Goal: Task Accomplishment & Management: Manage account settings

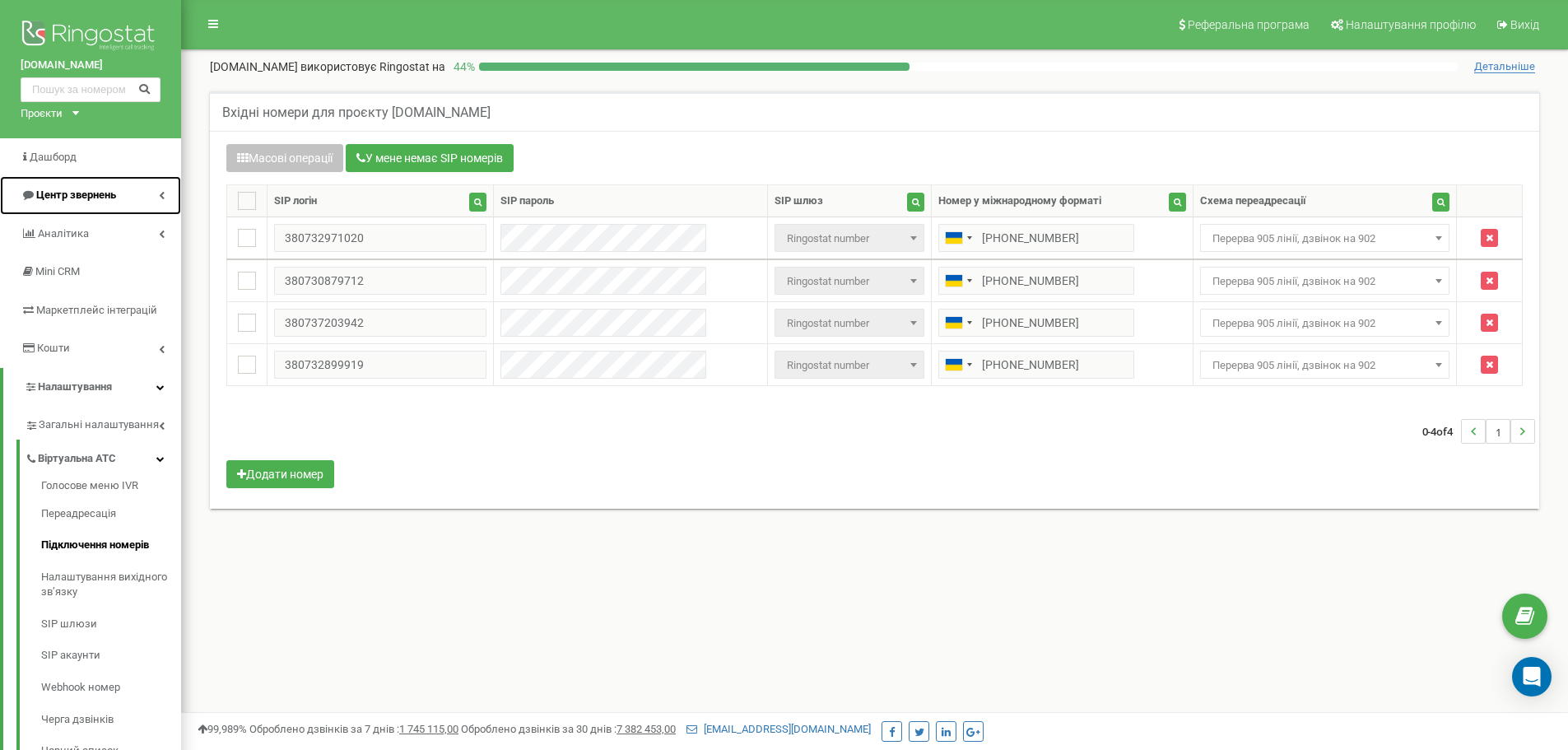
click at [172, 190] on link "Центр звернень" at bounding box center [90, 195] width 181 height 39
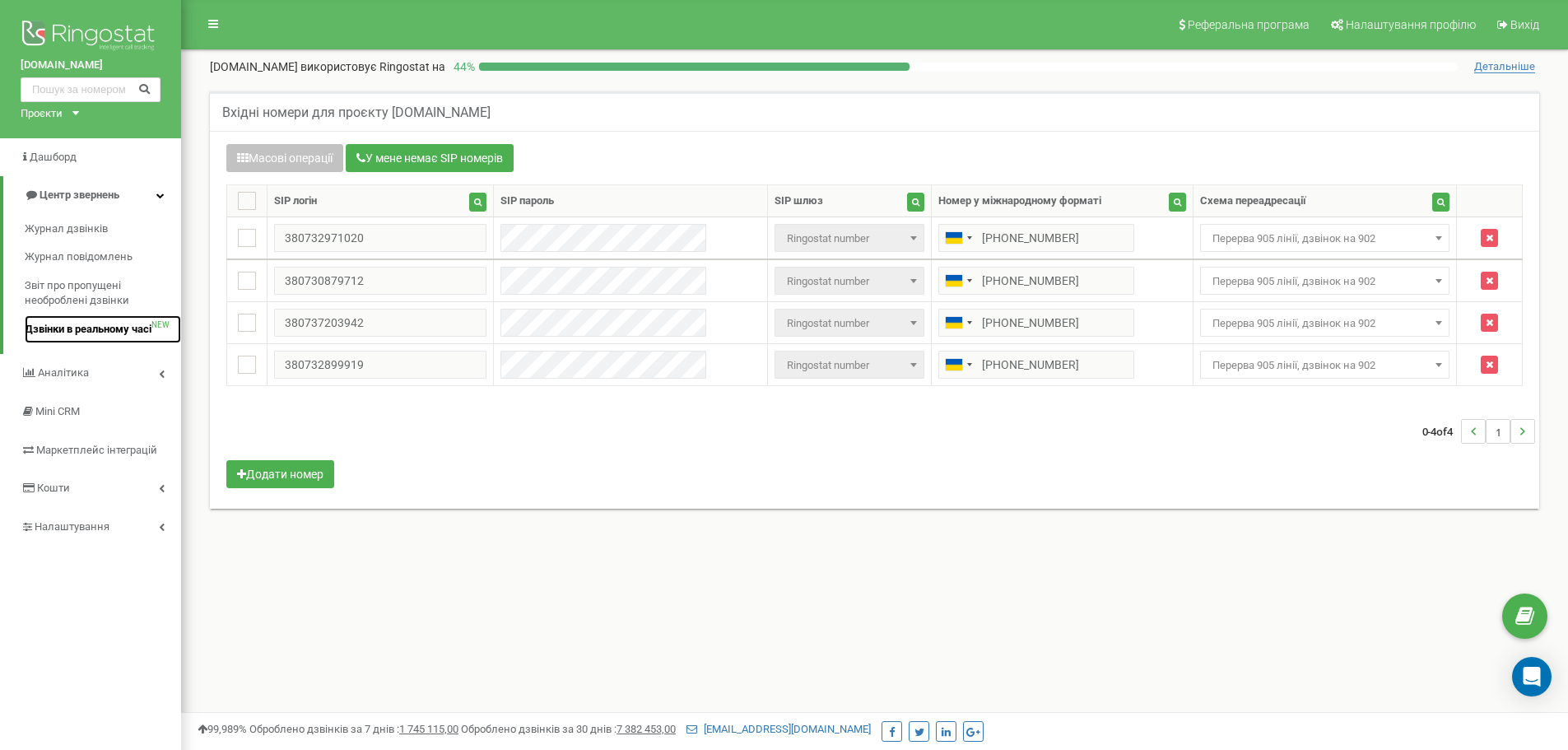
click at [129, 333] on span "Дзвінки в реальному часі" at bounding box center [88, 329] width 127 height 15
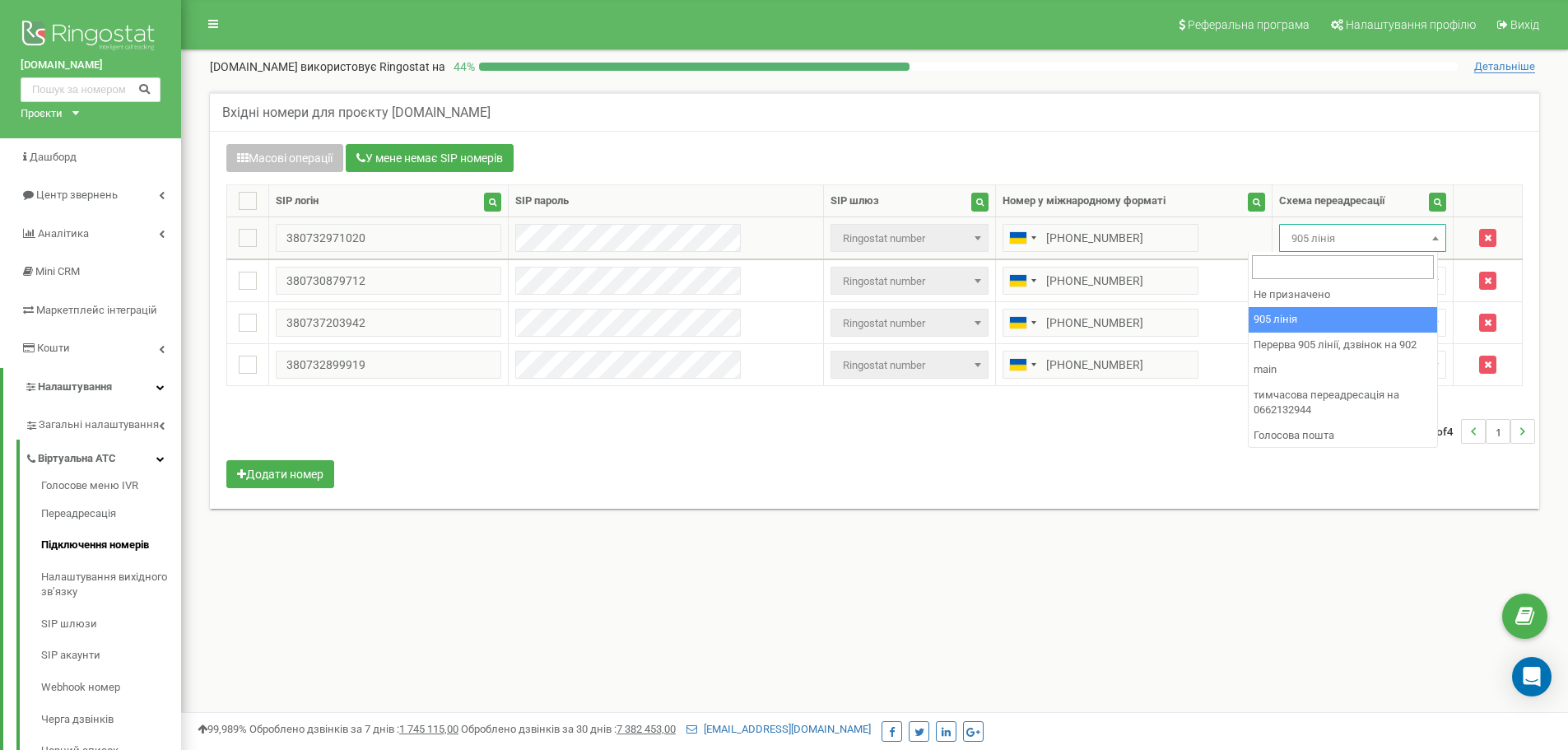
click at [1356, 234] on span "905 лінія" at bounding box center [1362, 238] width 155 height 23
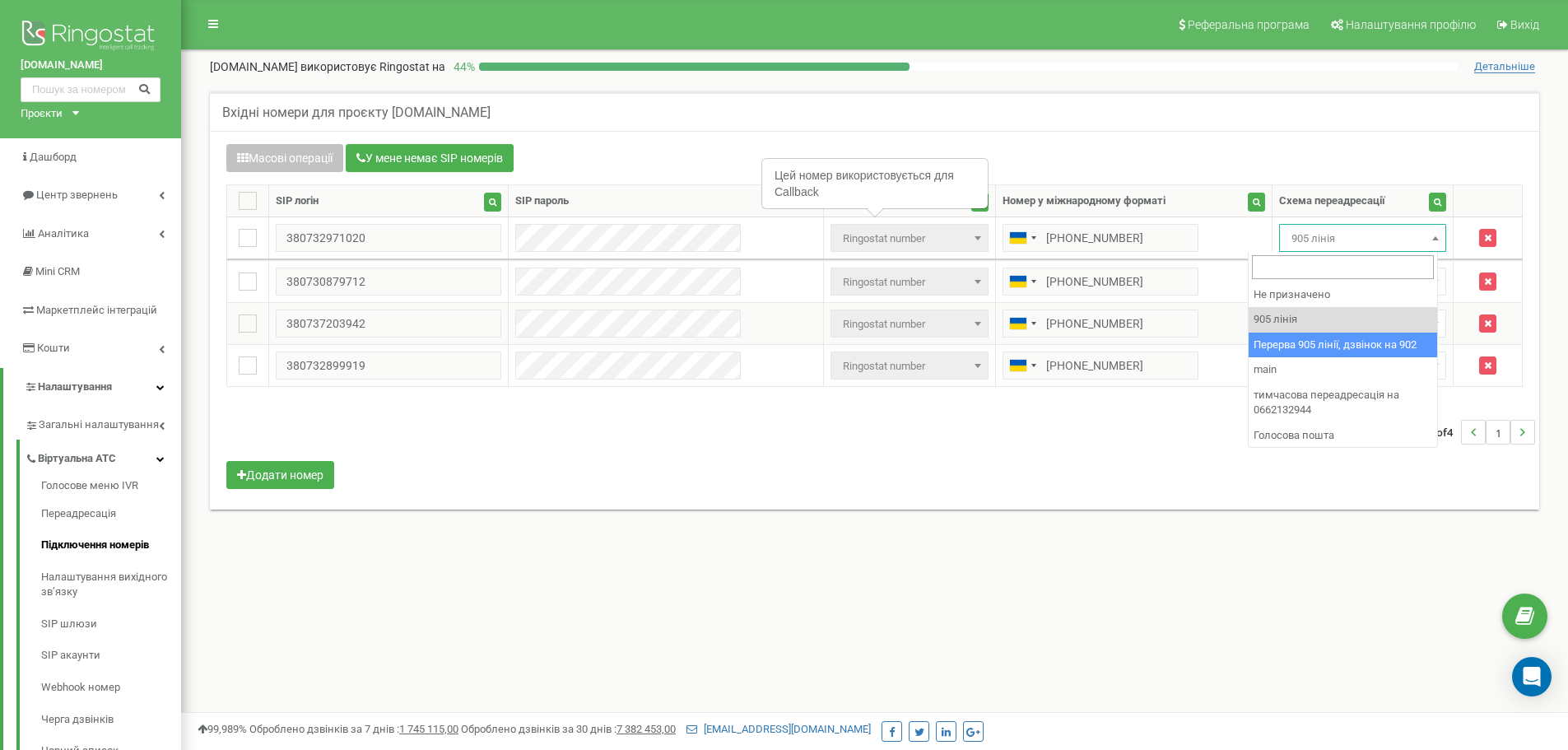
select select "173564"
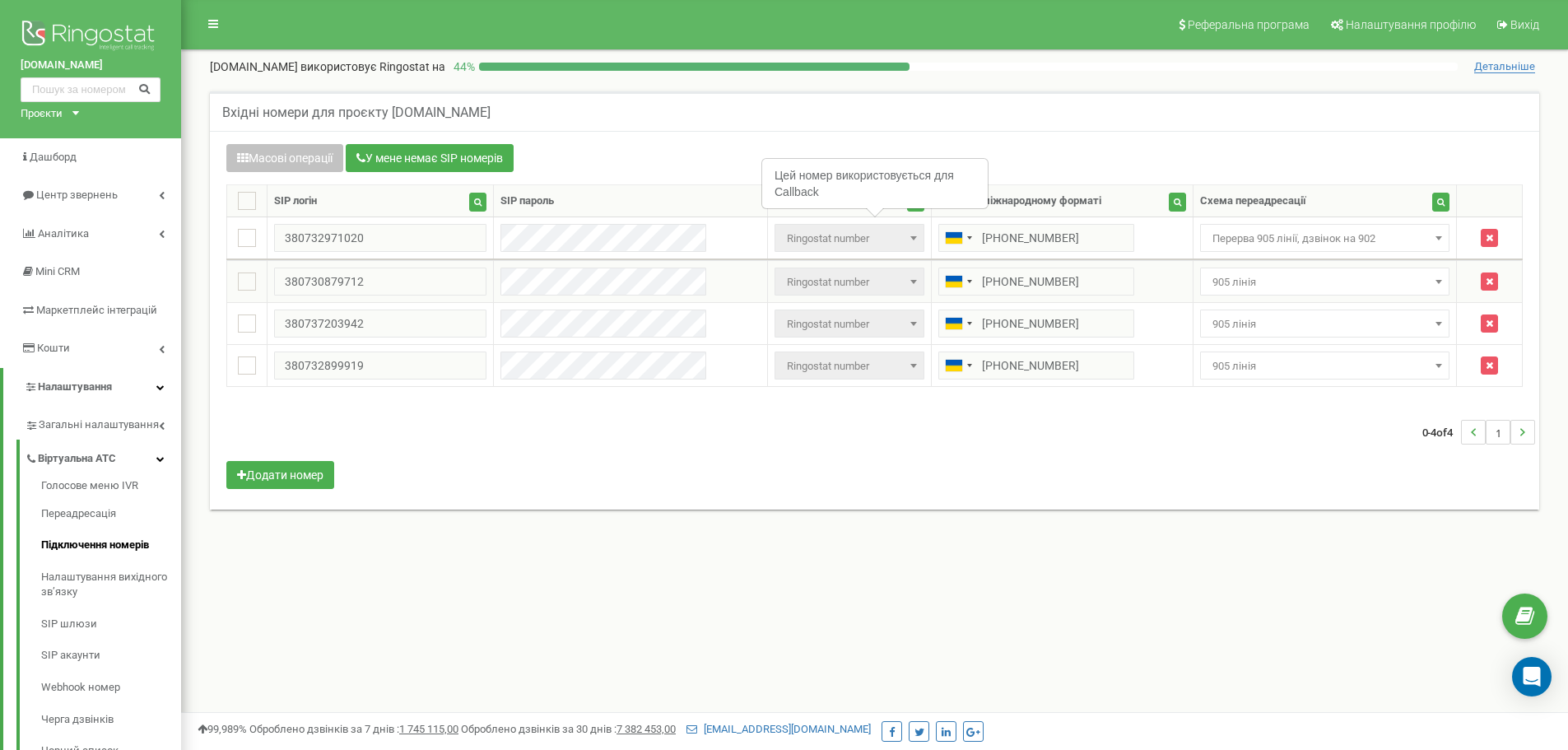
click at [1325, 278] on span "905 лінія" at bounding box center [1325, 281] width 239 height 23
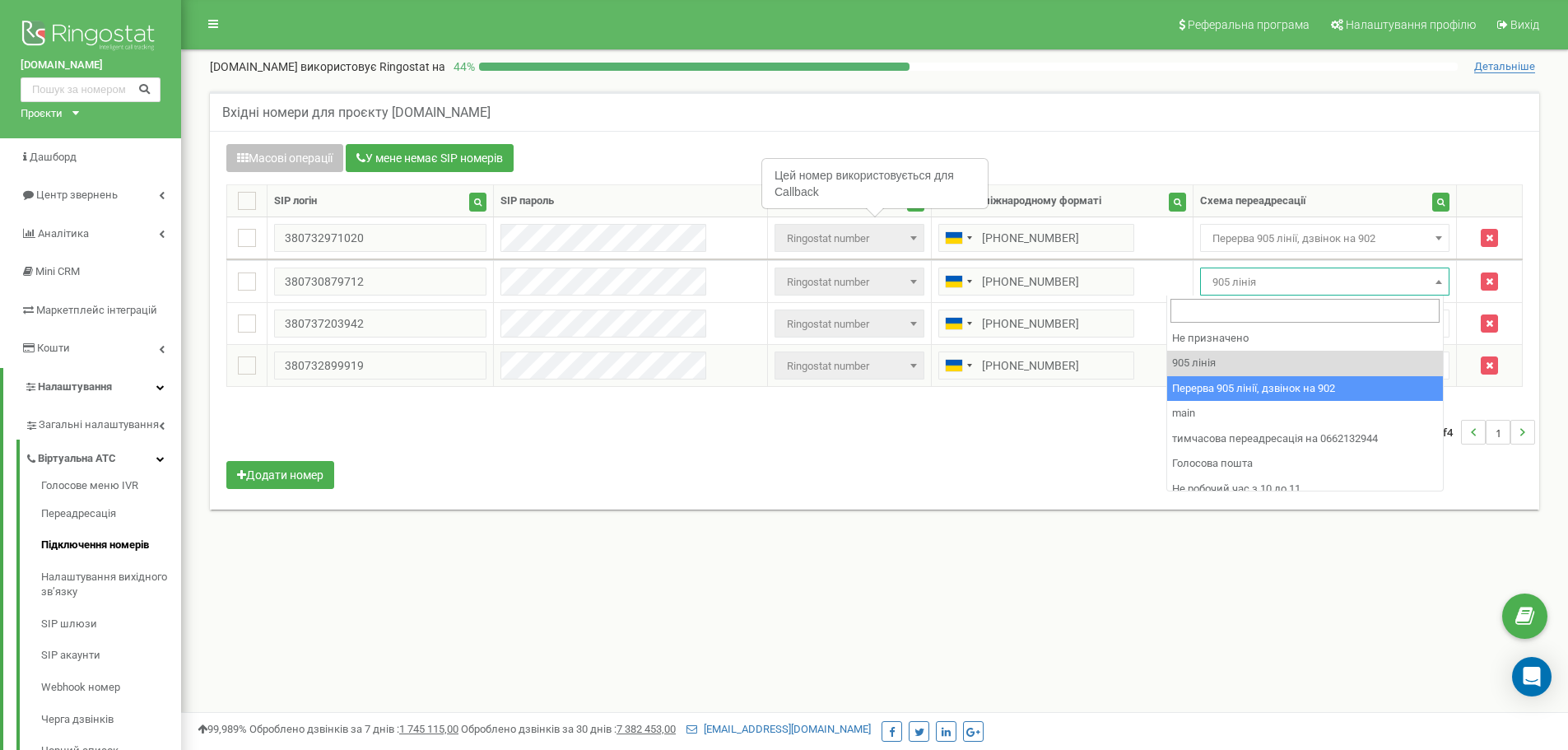
drag, startPoint x: 1383, startPoint y: 391, endPoint x: 1337, endPoint y: 345, distance: 65.1
select select "173564"
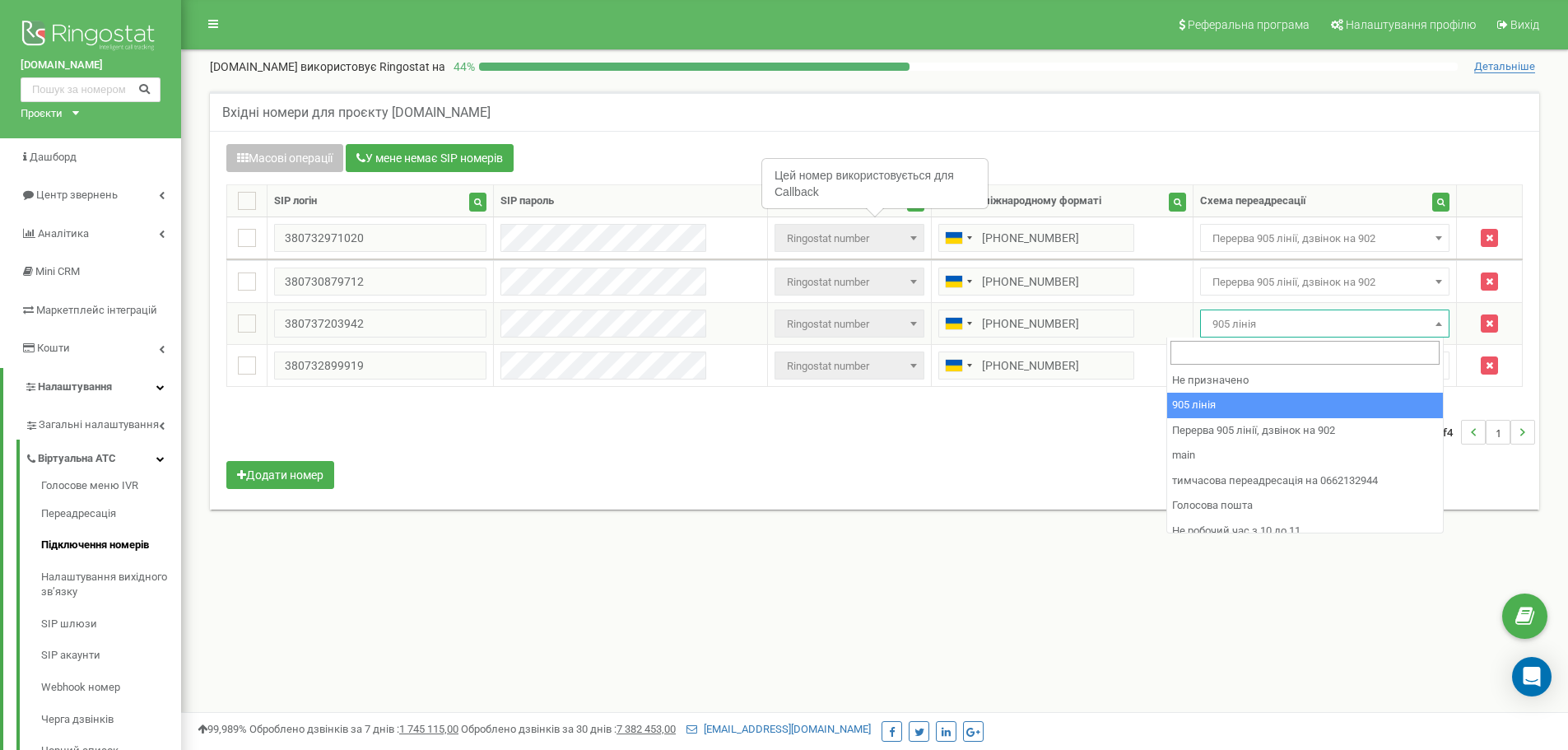
click at [1317, 330] on span "905 лінія" at bounding box center [1325, 323] width 239 height 23
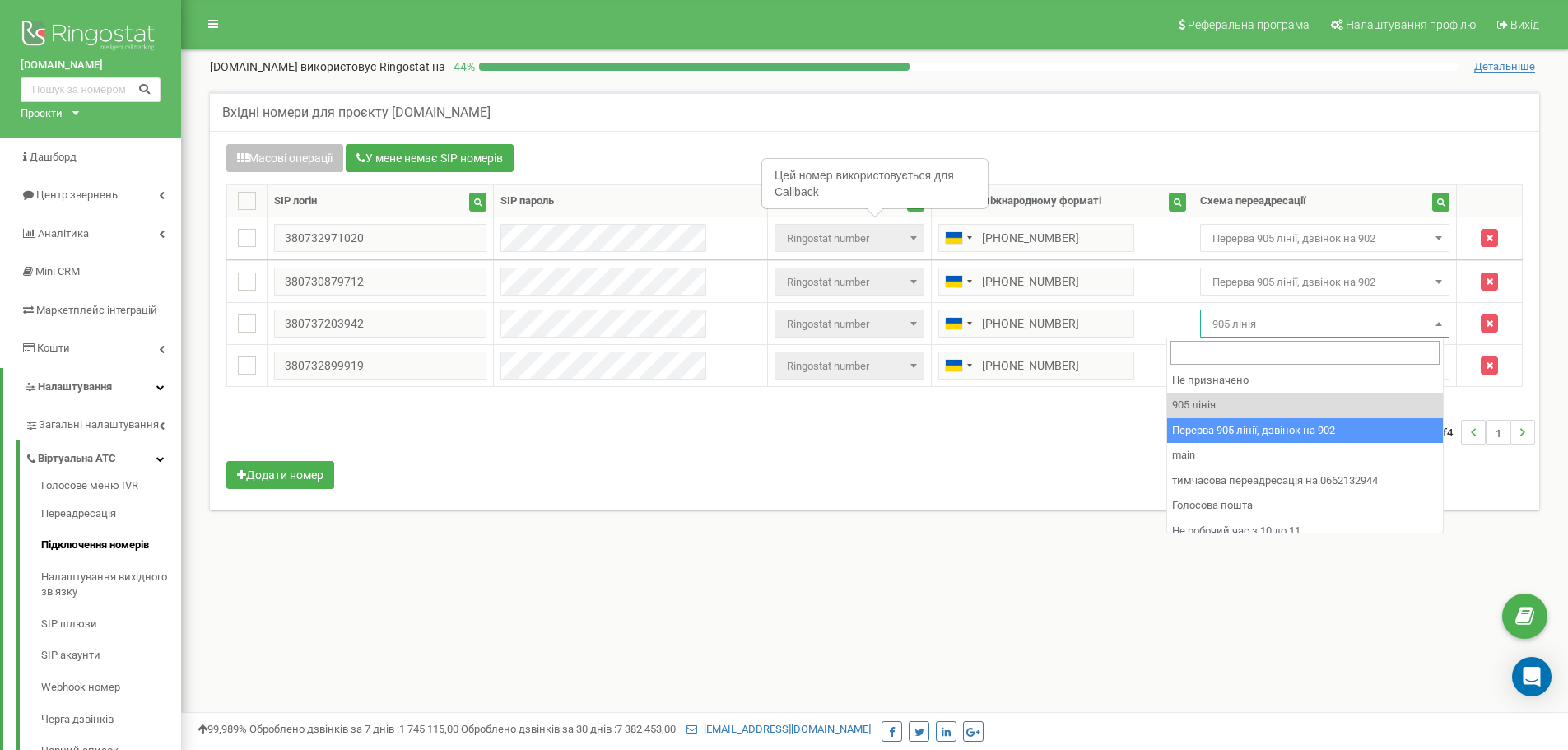
drag, startPoint x: 1382, startPoint y: 439, endPoint x: 1358, endPoint y: 405, distance: 41.6
select select "173564"
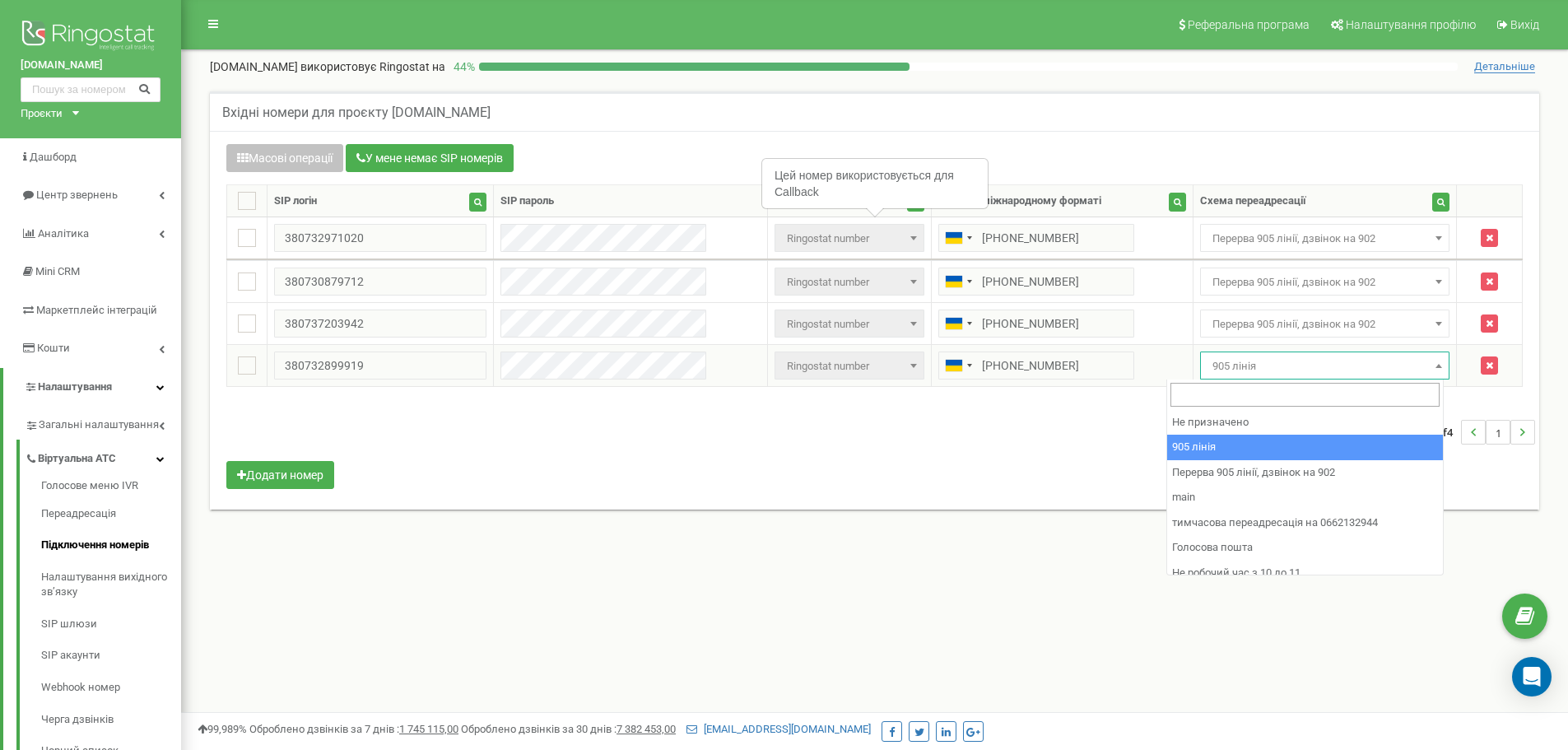
click at [1328, 356] on span "905 лінія" at bounding box center [1325, 366] width 239 height 23
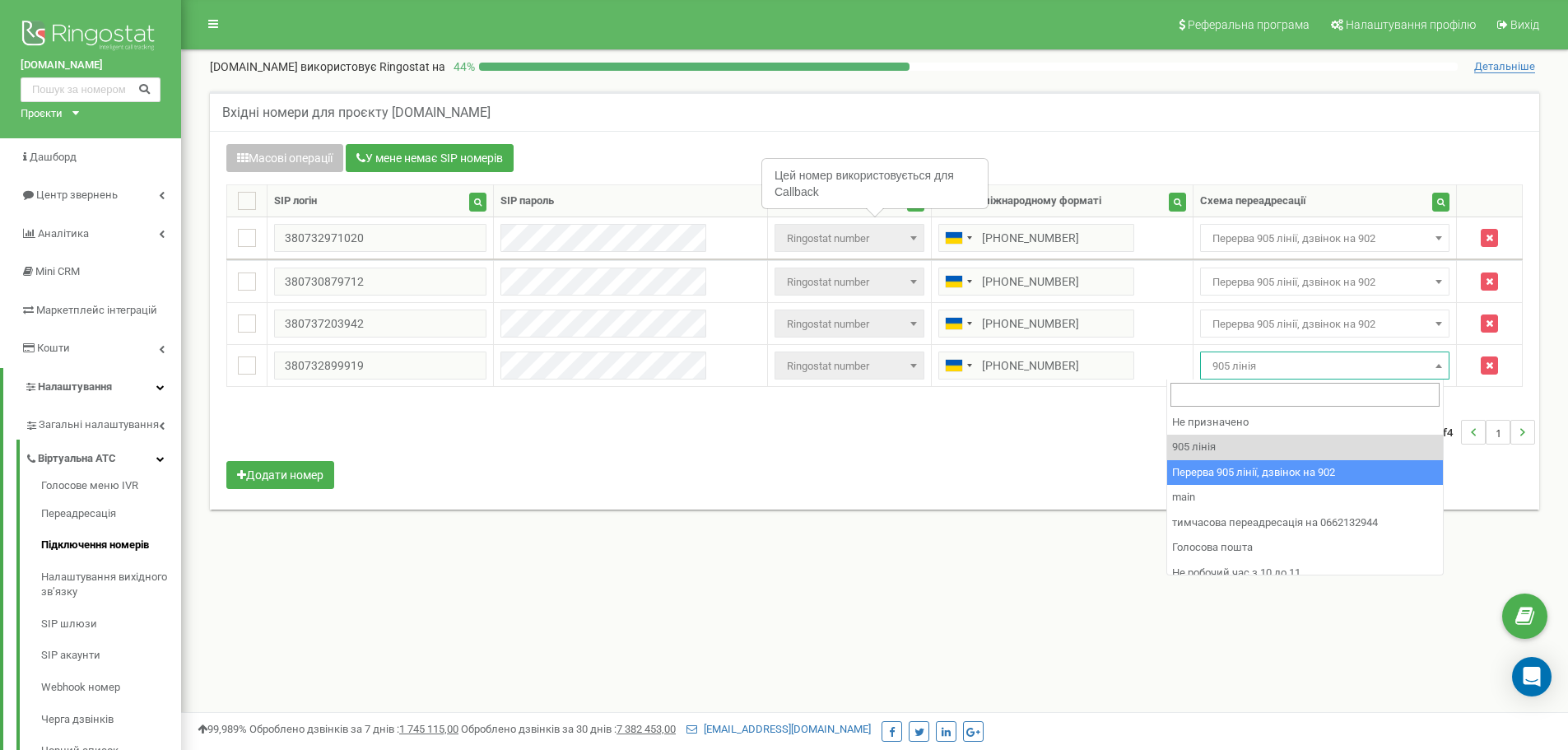
drag, startPoint x: 1419, startPoint y: 476, endPoint x: 1340, endPoint y: 449, distance: 83.5
select select "173564"
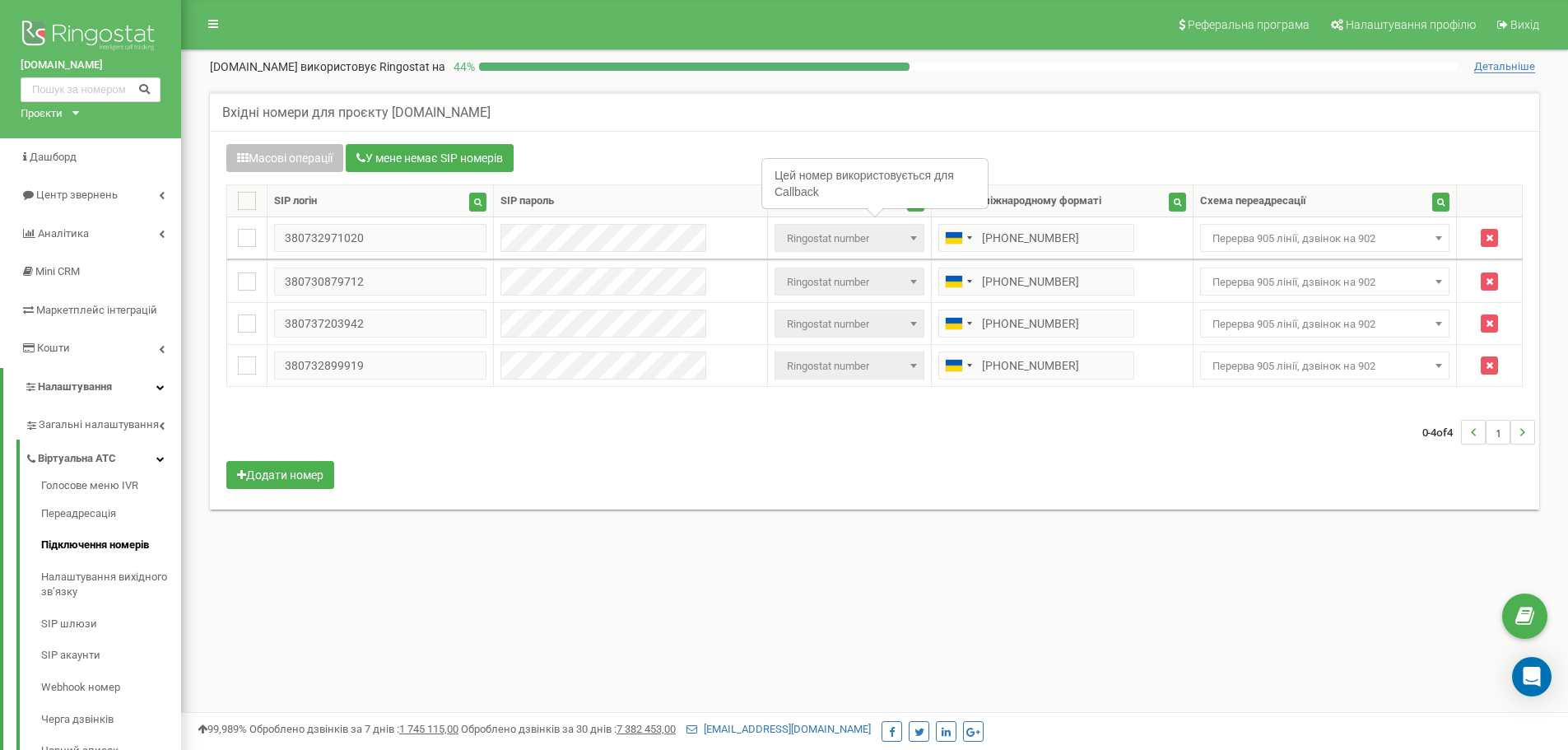
click at [1339, 449] on div "0-4 of 4 1" at bounding box center [874, 431] width 1321 height 57
click at [1283, 228] on span "Перерва 905 лінії, дзвінок на 902" at bounding box center [1325, 238] width 239 height 23
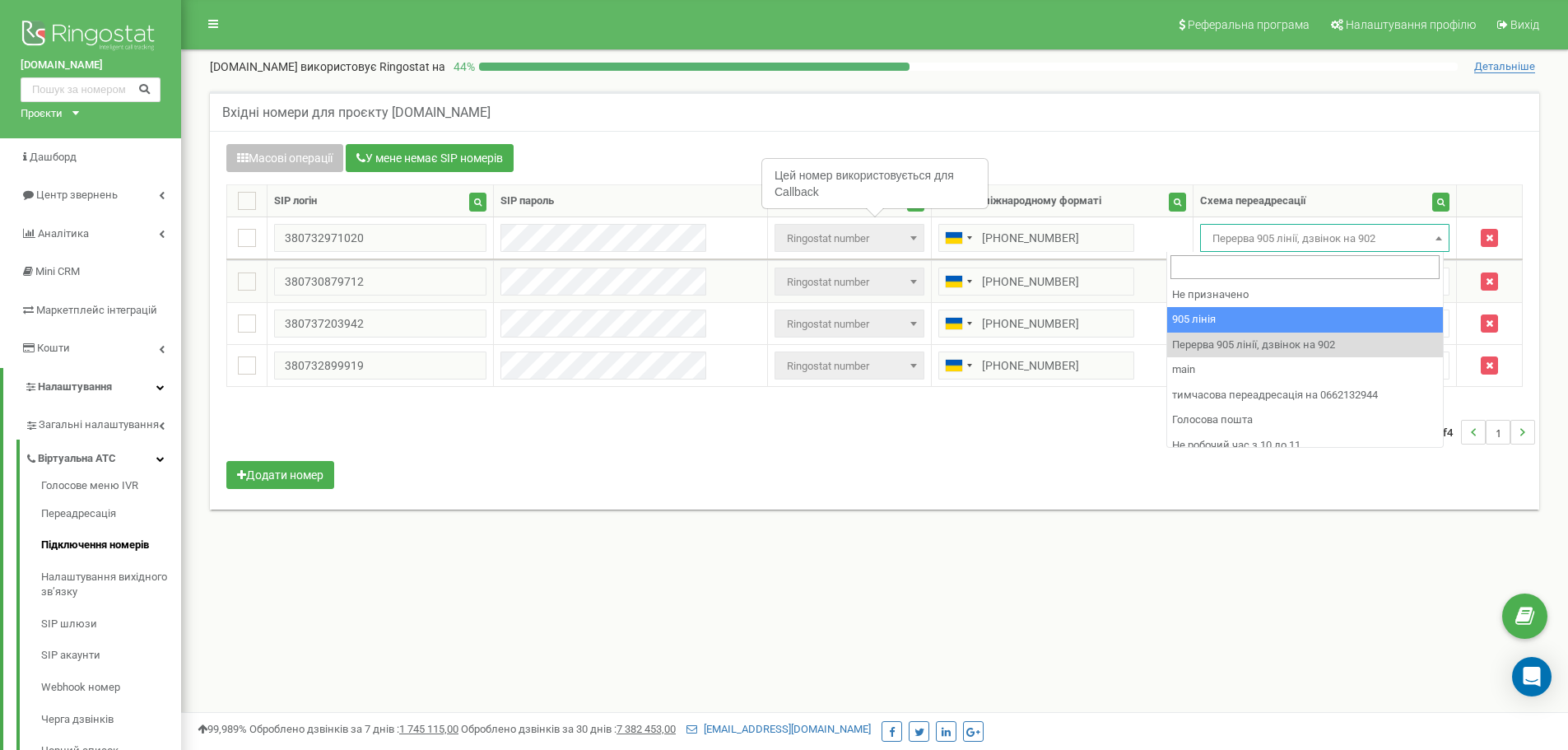
select select "173559"
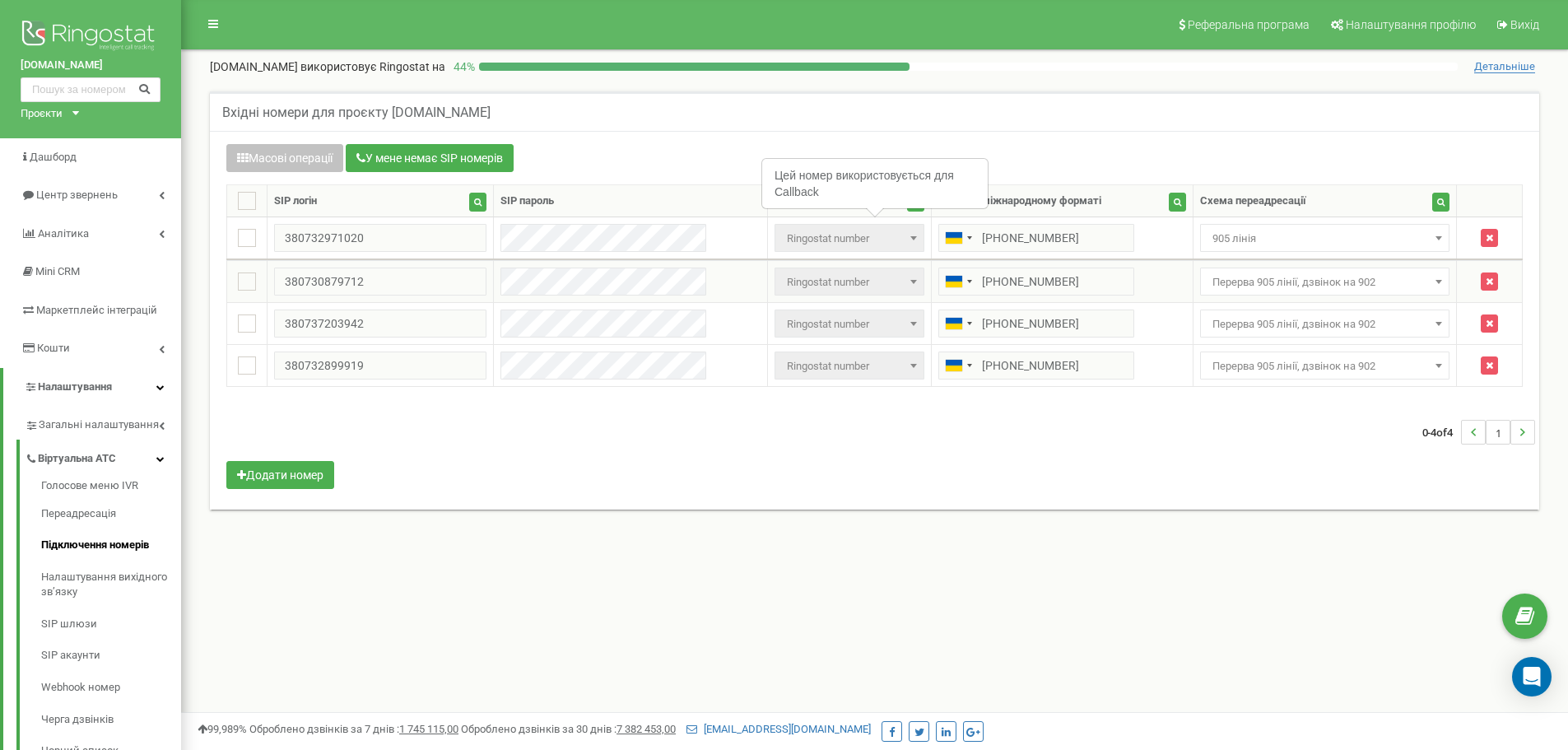
click at [1325, 282] on span "Перерва 905 лінії, дзвінок на 902" at bounding box center [1325, 281] width 239 height 23
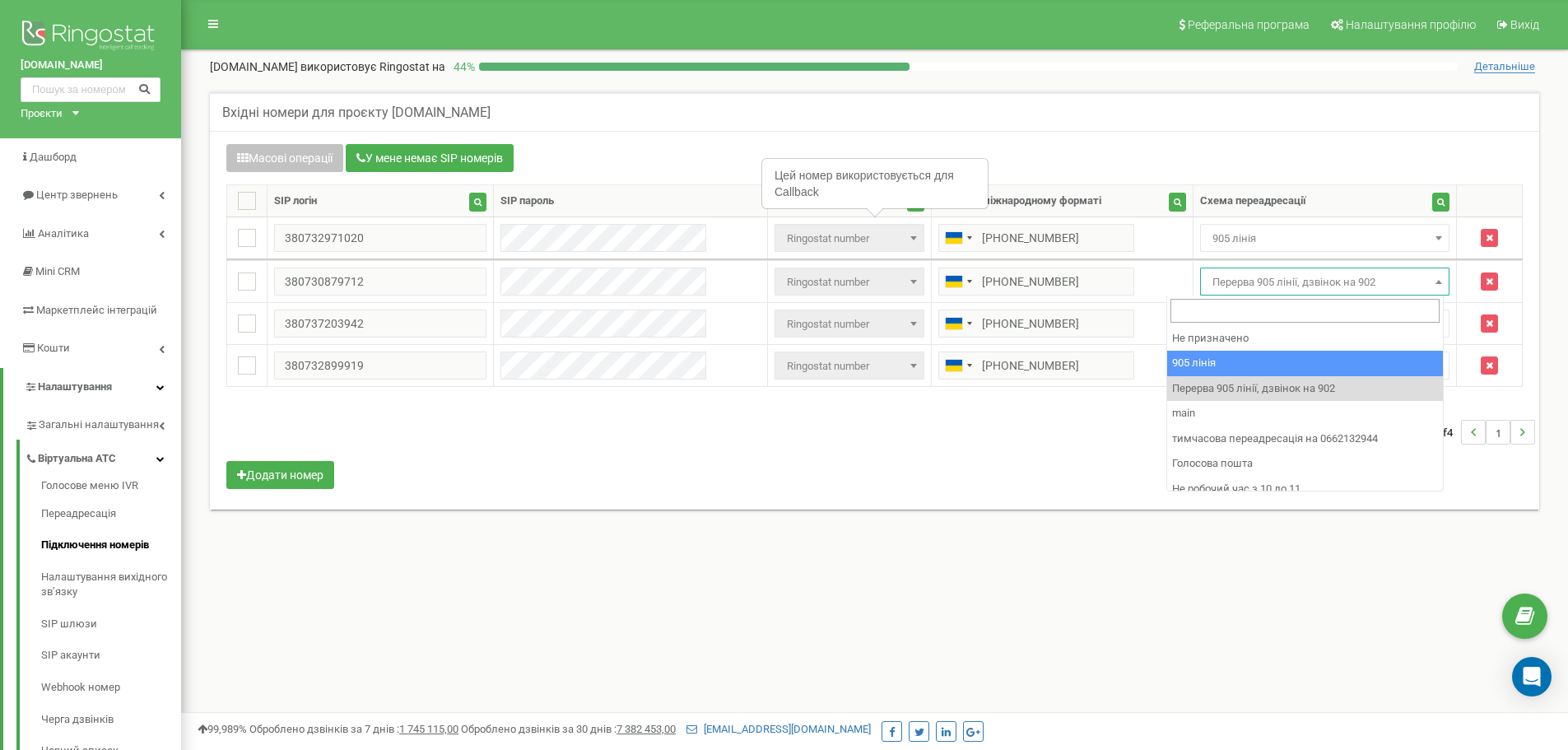
select select "173559"
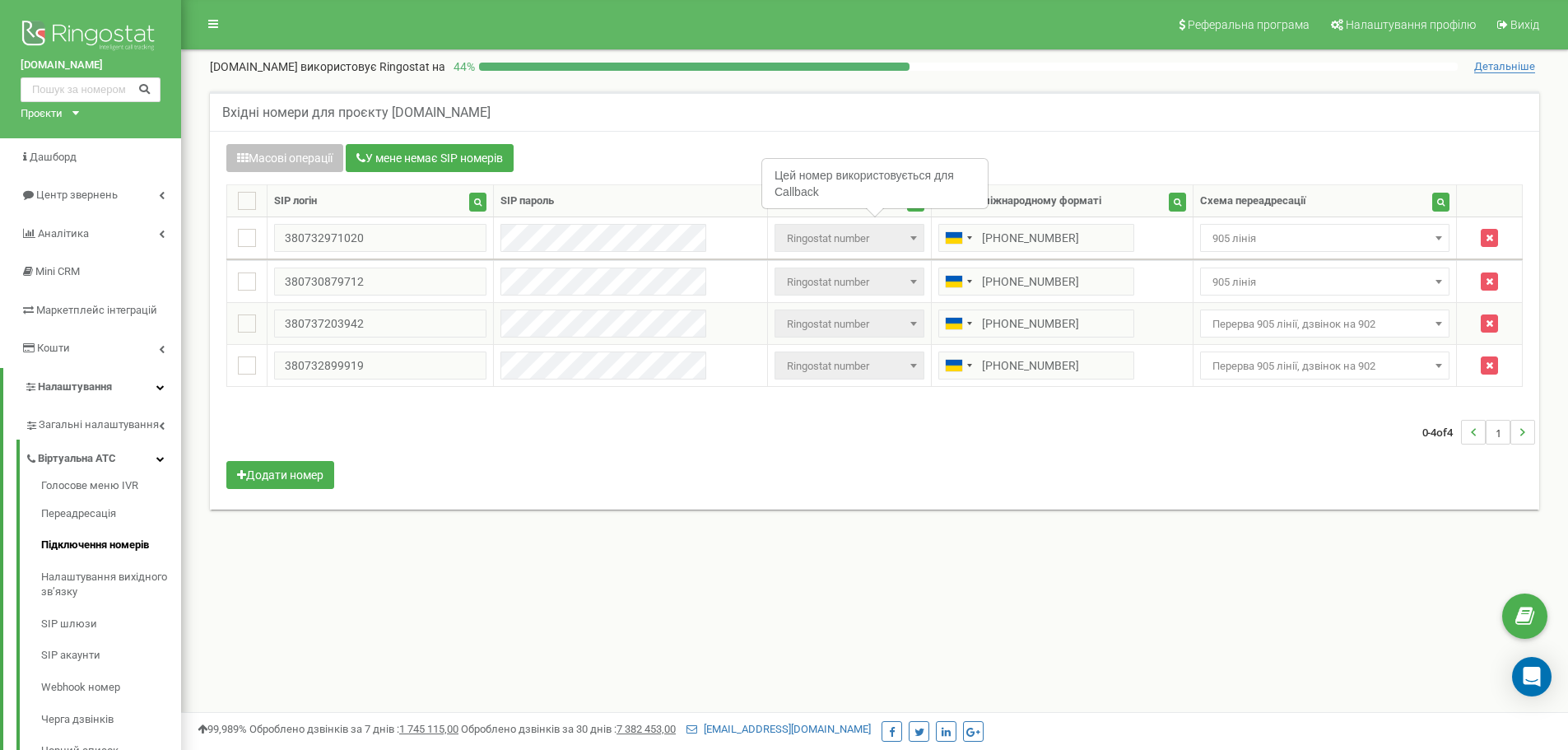
click at [1339, 322] on span "Перерва 905 лінії, дзвінок на 902" at bounding box center [1325, 323] width 239 height 23
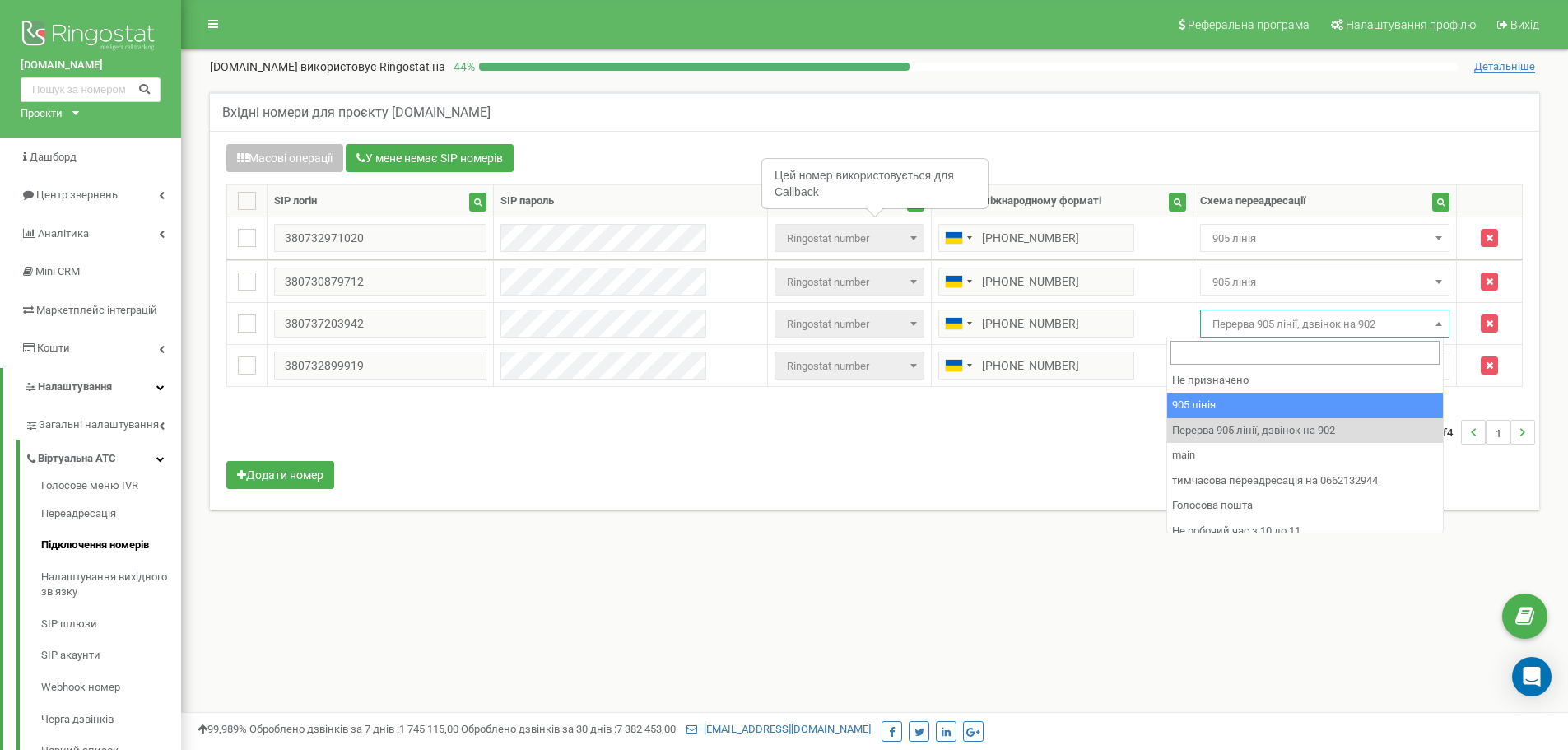
select select "173559"
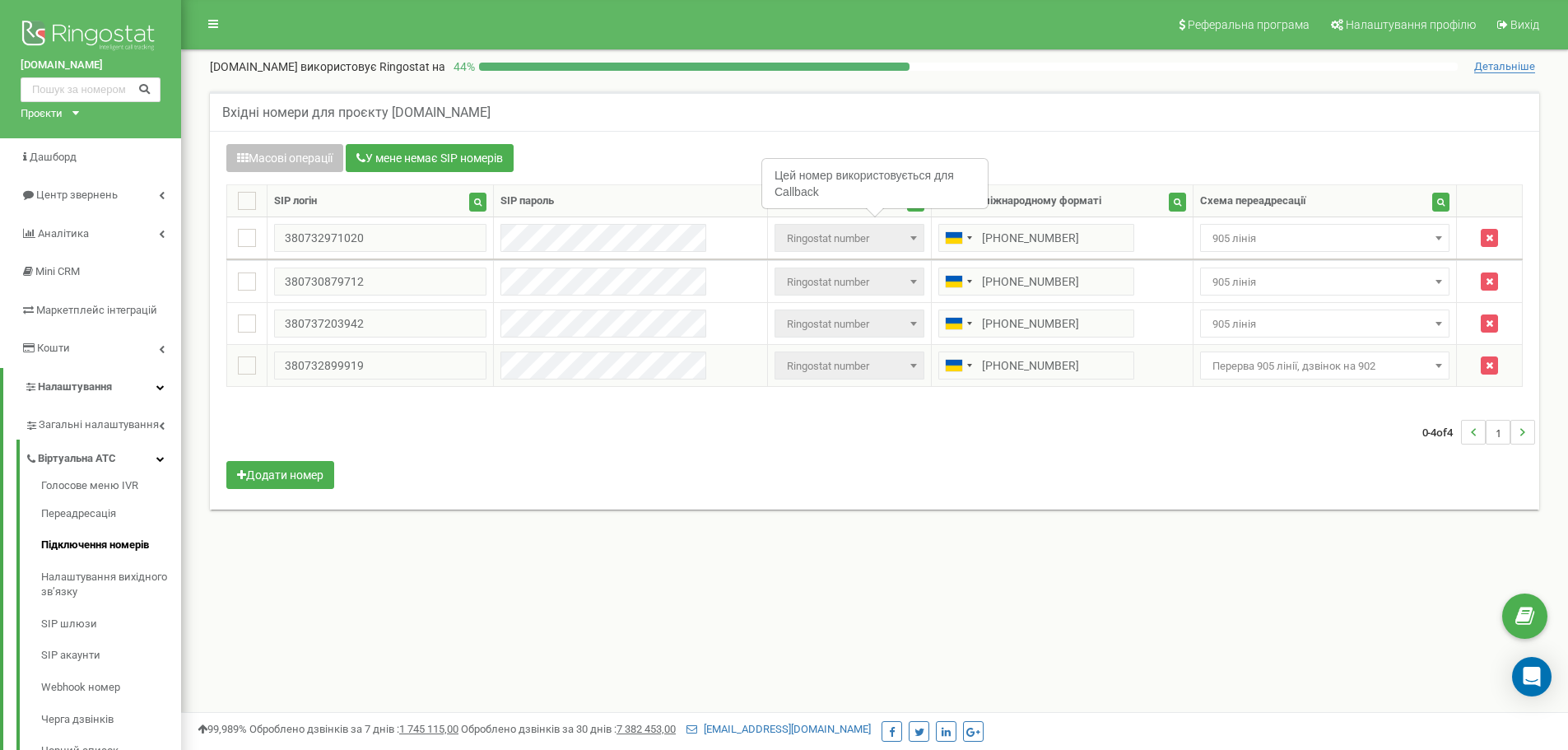
click at [1343, 374] on span "Перерва 905 лінії, дзвінок на 902" at bounding box center [1325, 366] width 239 height 23
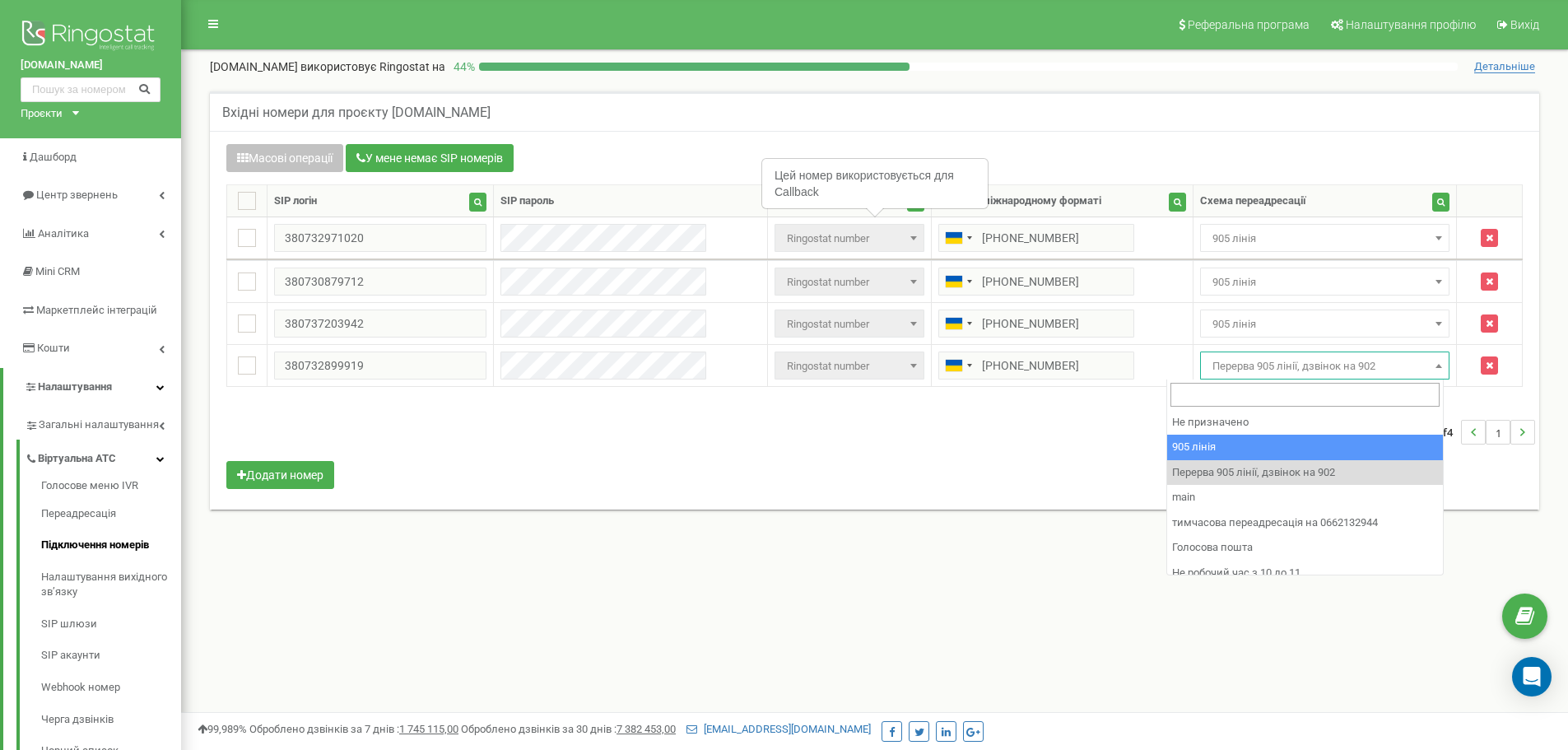
select select "173559"
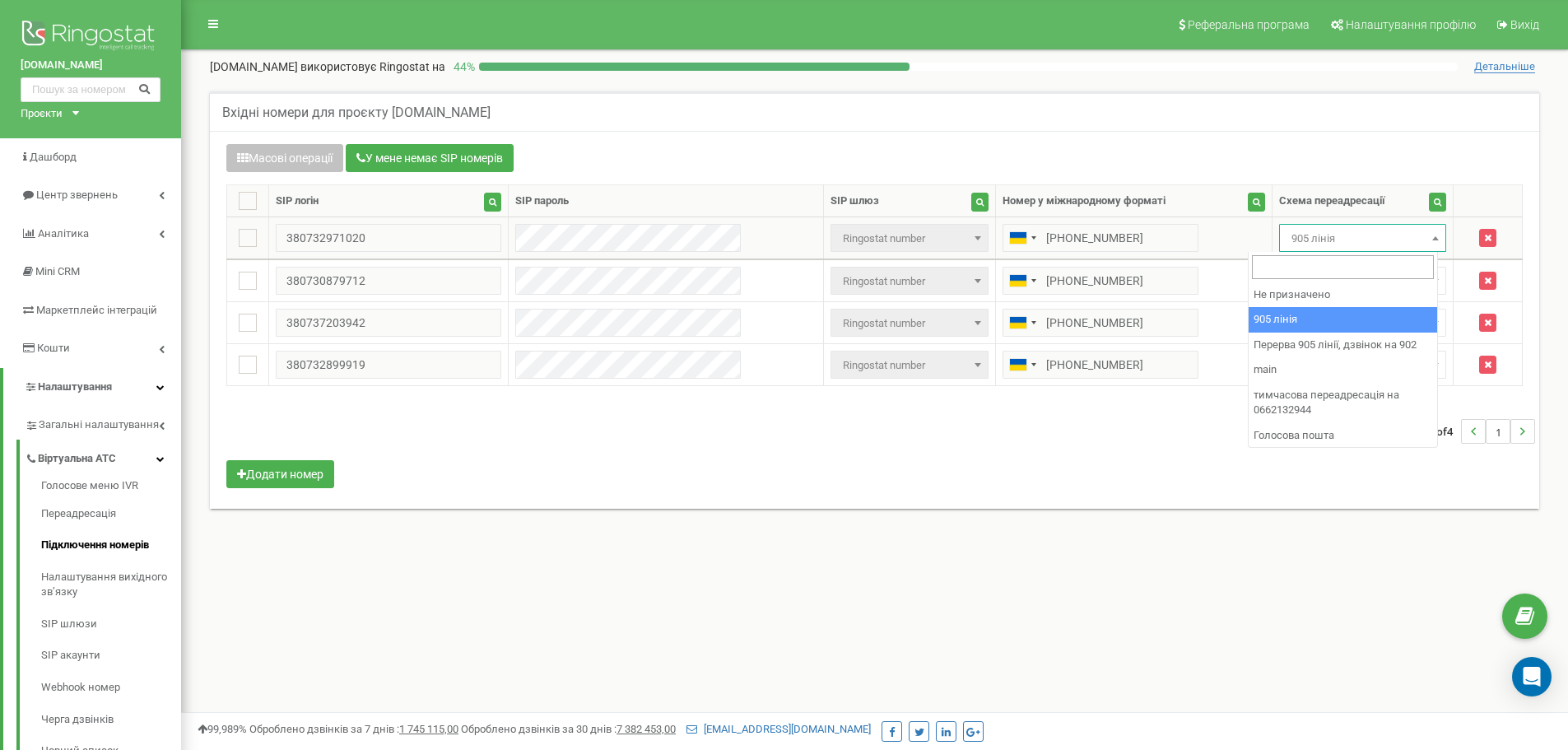
click at [1335, 238] on span "905 лінія" at bounding box center [1362, 238] width 155 height 23
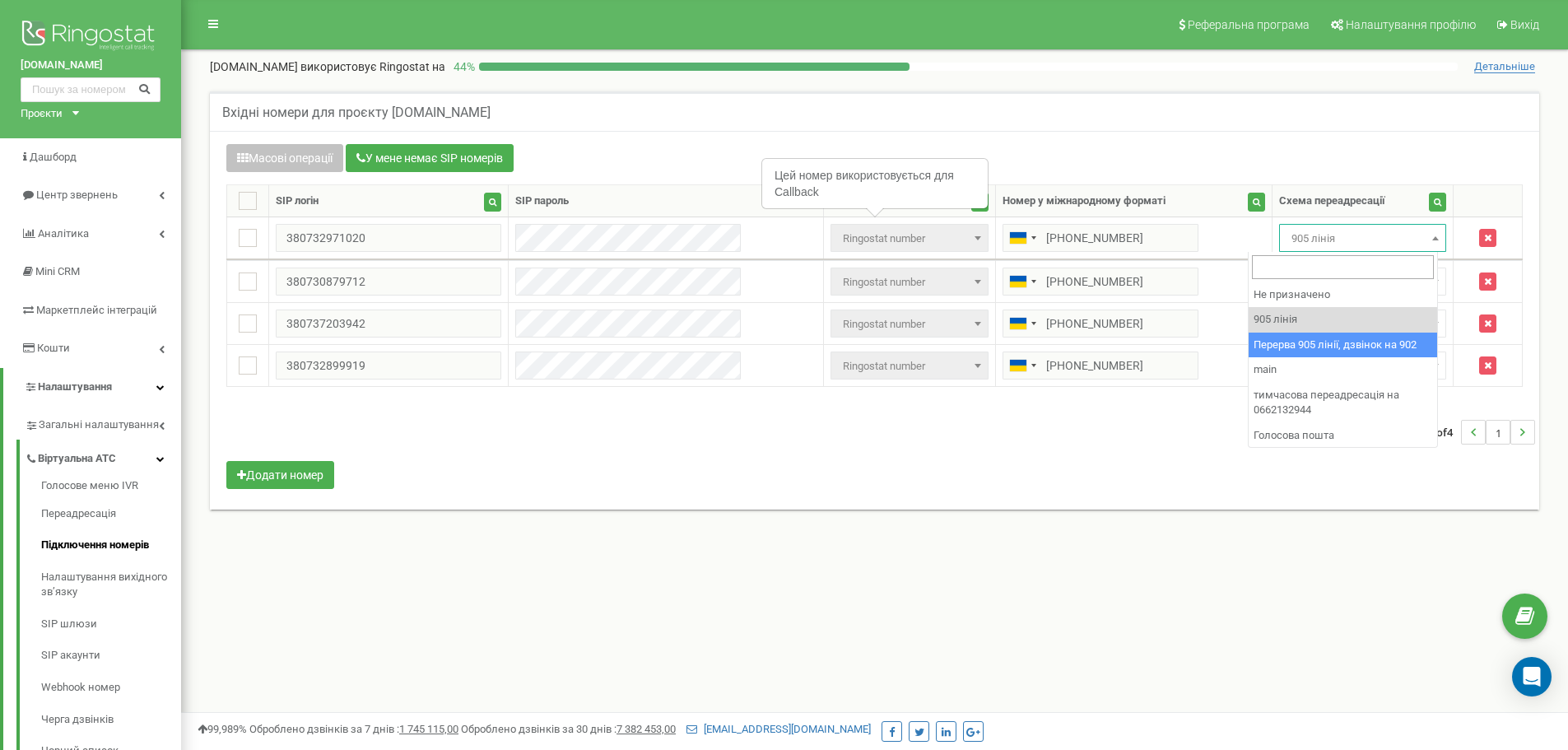
select select "173564"
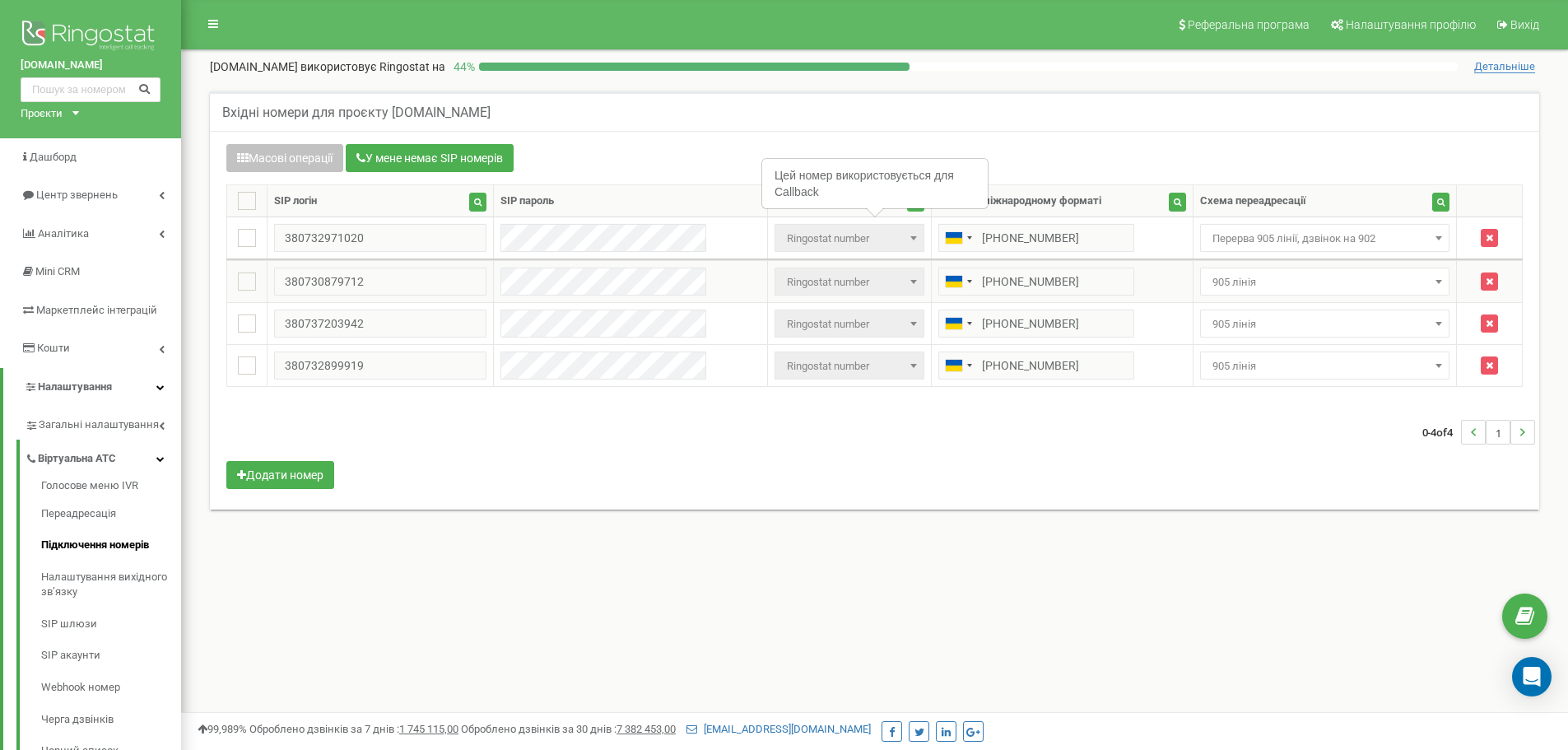
click at [1274, 276] on span "905 лінія" at bounding box center [1325, 281] width 239 height 23
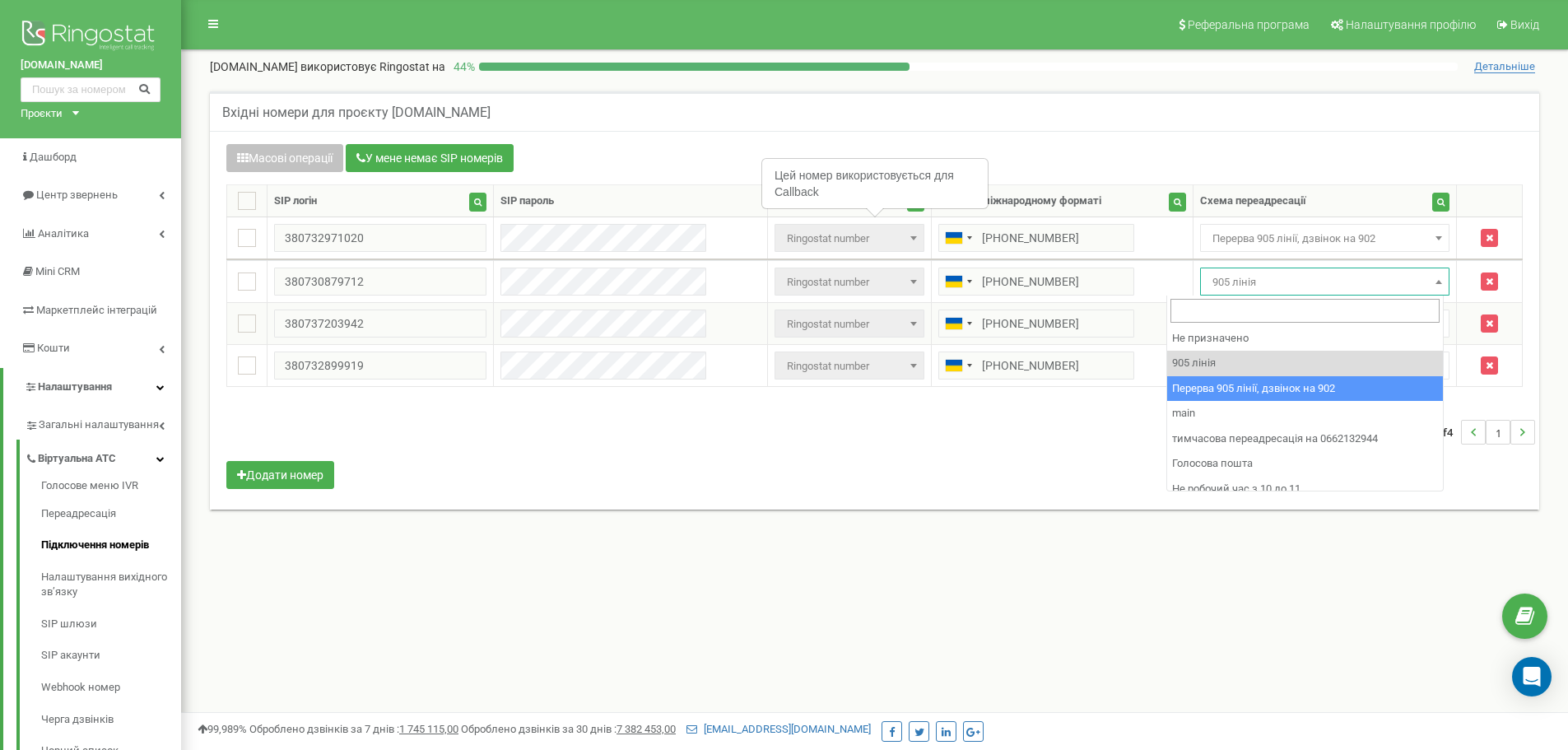
drag, startPoint x: 1374, startPoint y: 380, endPoint x: 1320, endPoint y: 331, distance: 72.9
select select "173564"
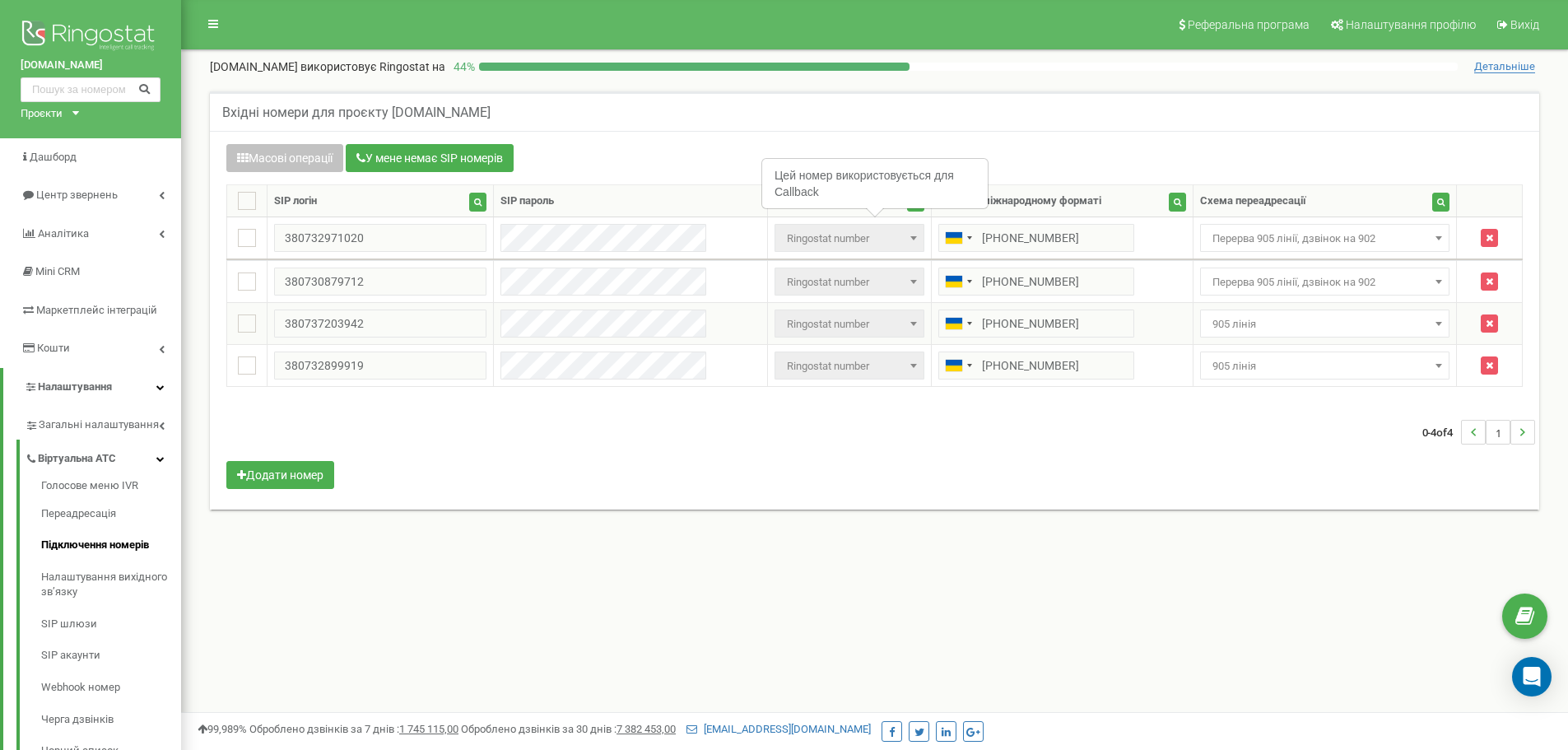
click at [1267, 303] on td "Не призначено 905 лінія Перерва 905 лінії, дзвінок на 902 main тимчасова переад…" at bounding box center [1324, 324] width 264 height 42
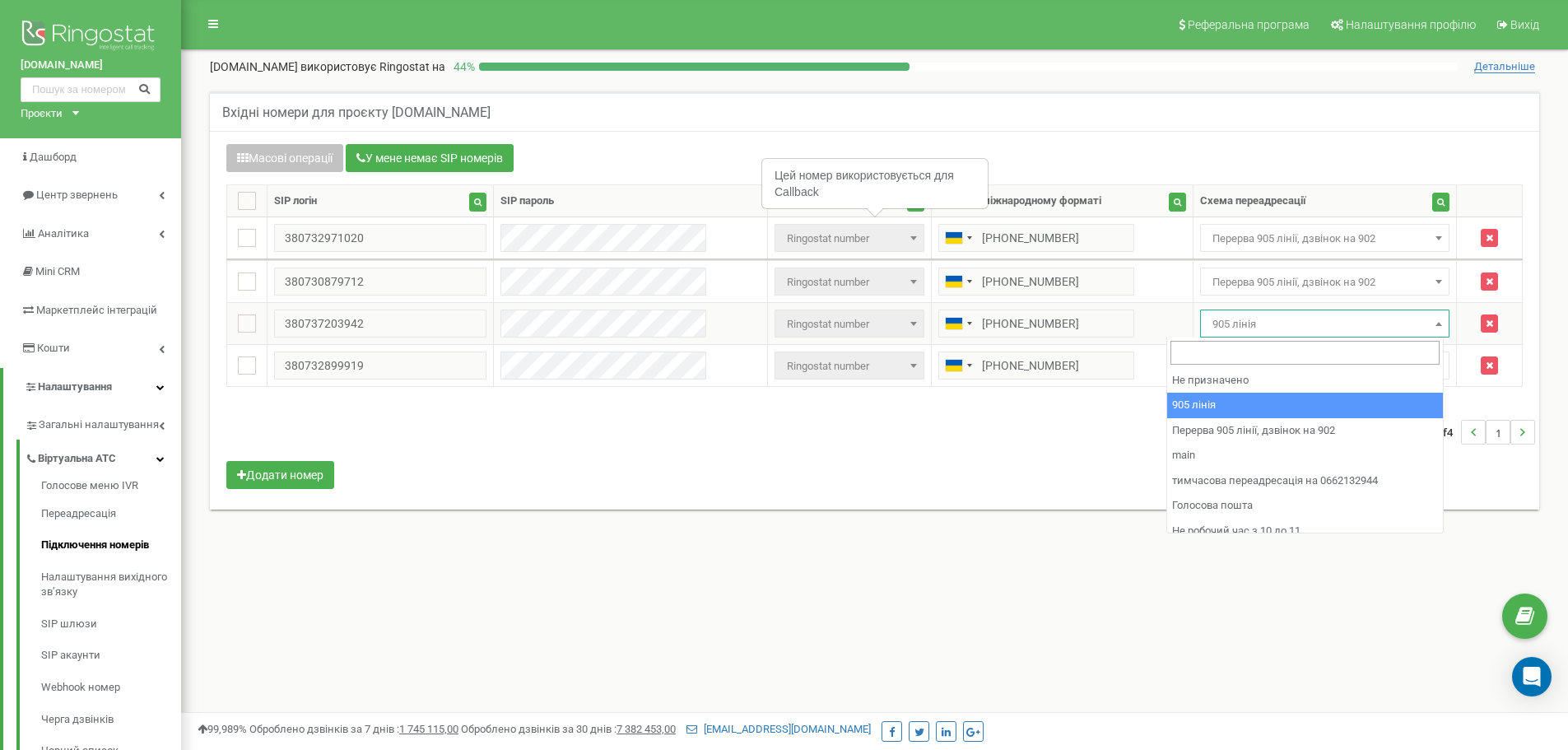
click at [1282, 330] on span "905 лінія" at bounding box center [1325, 323] width 239 height 23
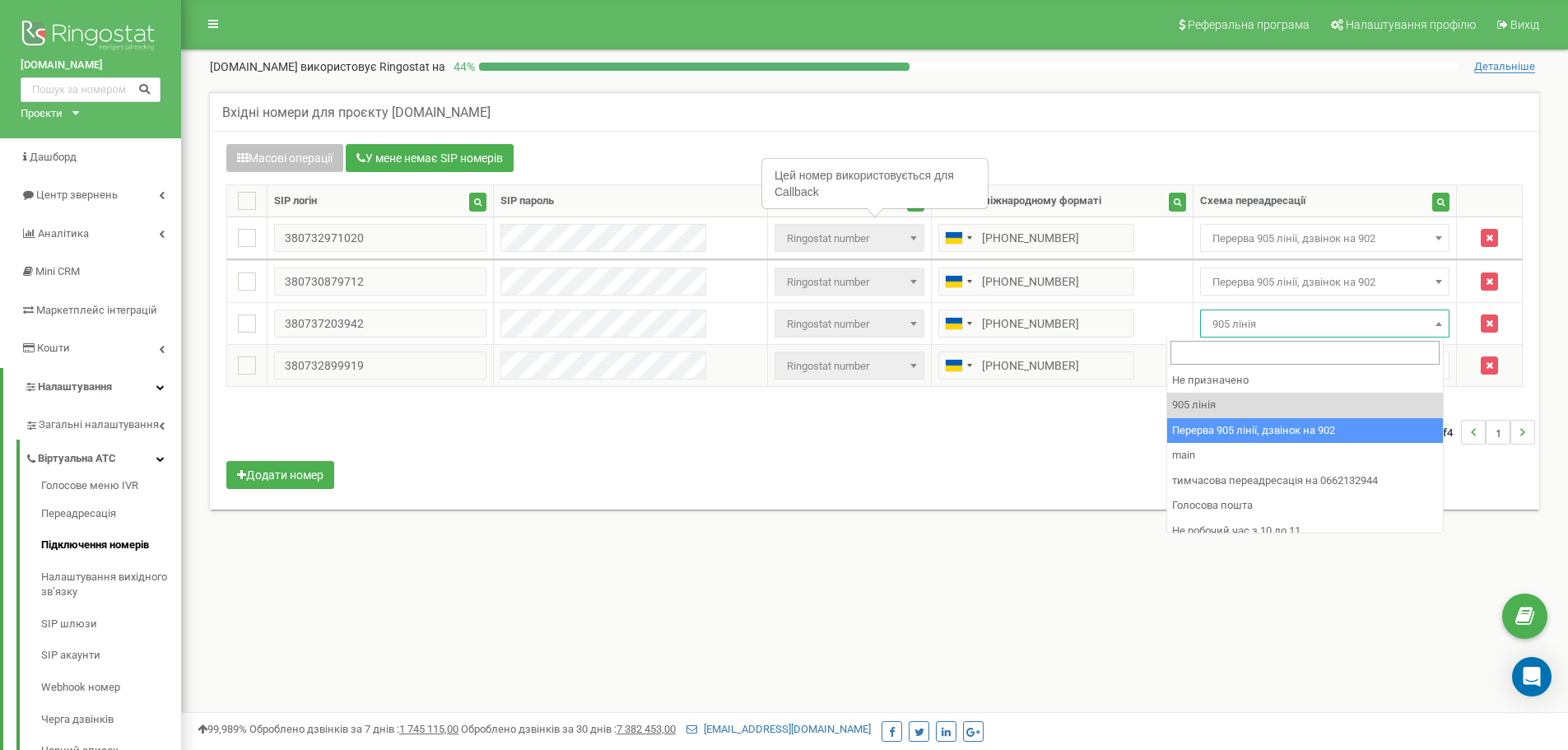
select select "173564"
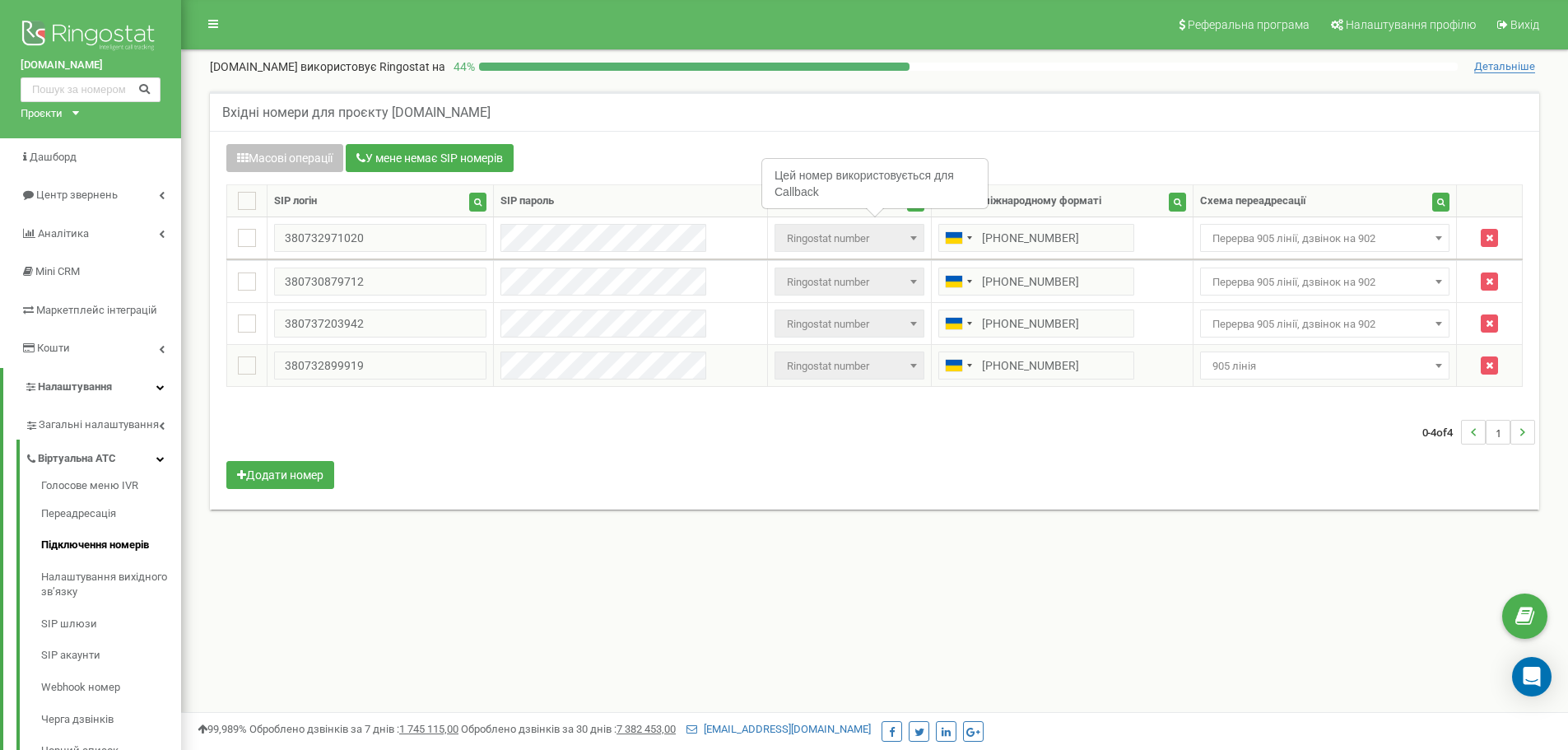
drag, startPoint x: 1262, startPoint y: 360, endPoint x: 1274, endPoint y: 378, distance: 21.6
click at [1260, 360] on span "905 лінія" at bounding box center [1325, 366] width 239 height 23
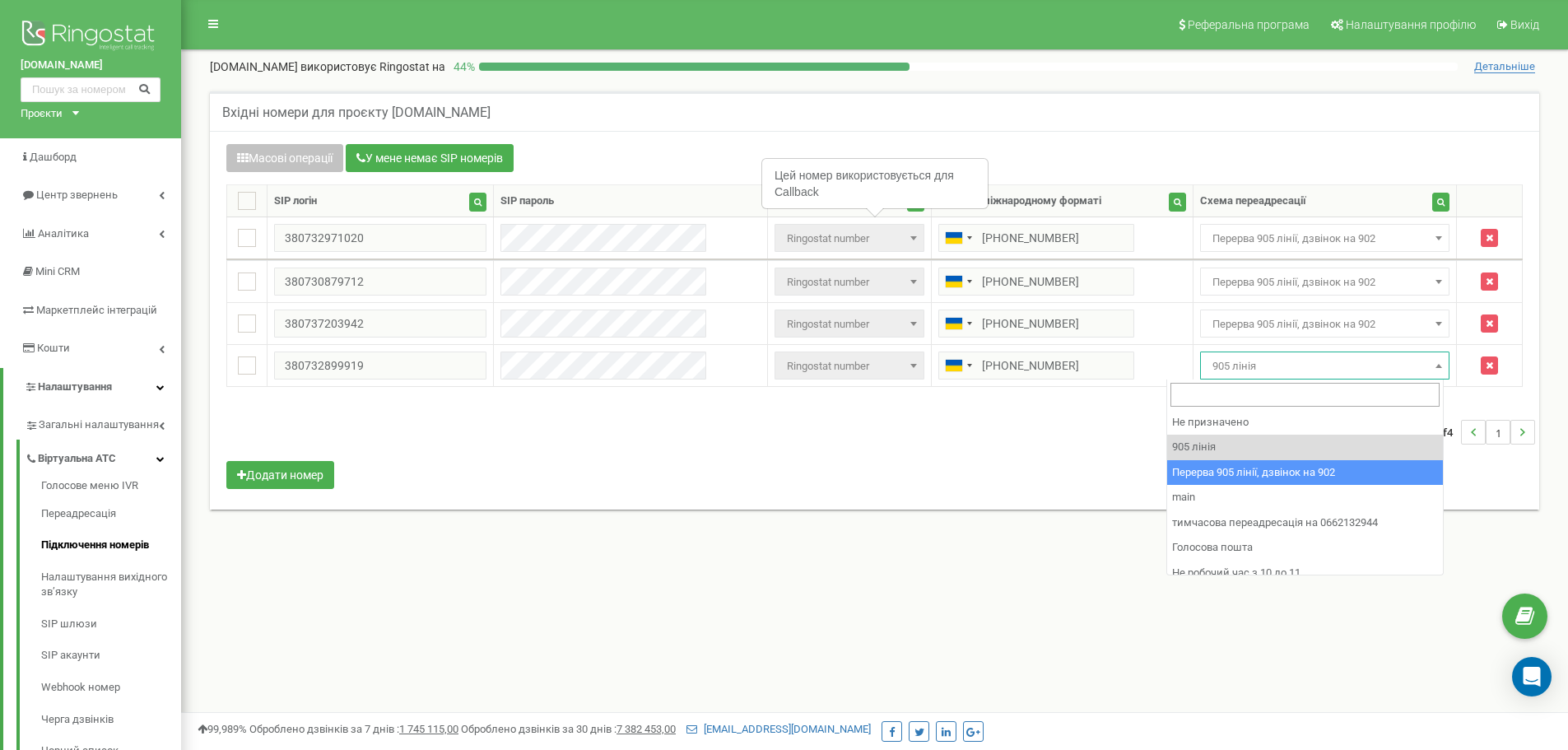
select select "173564"
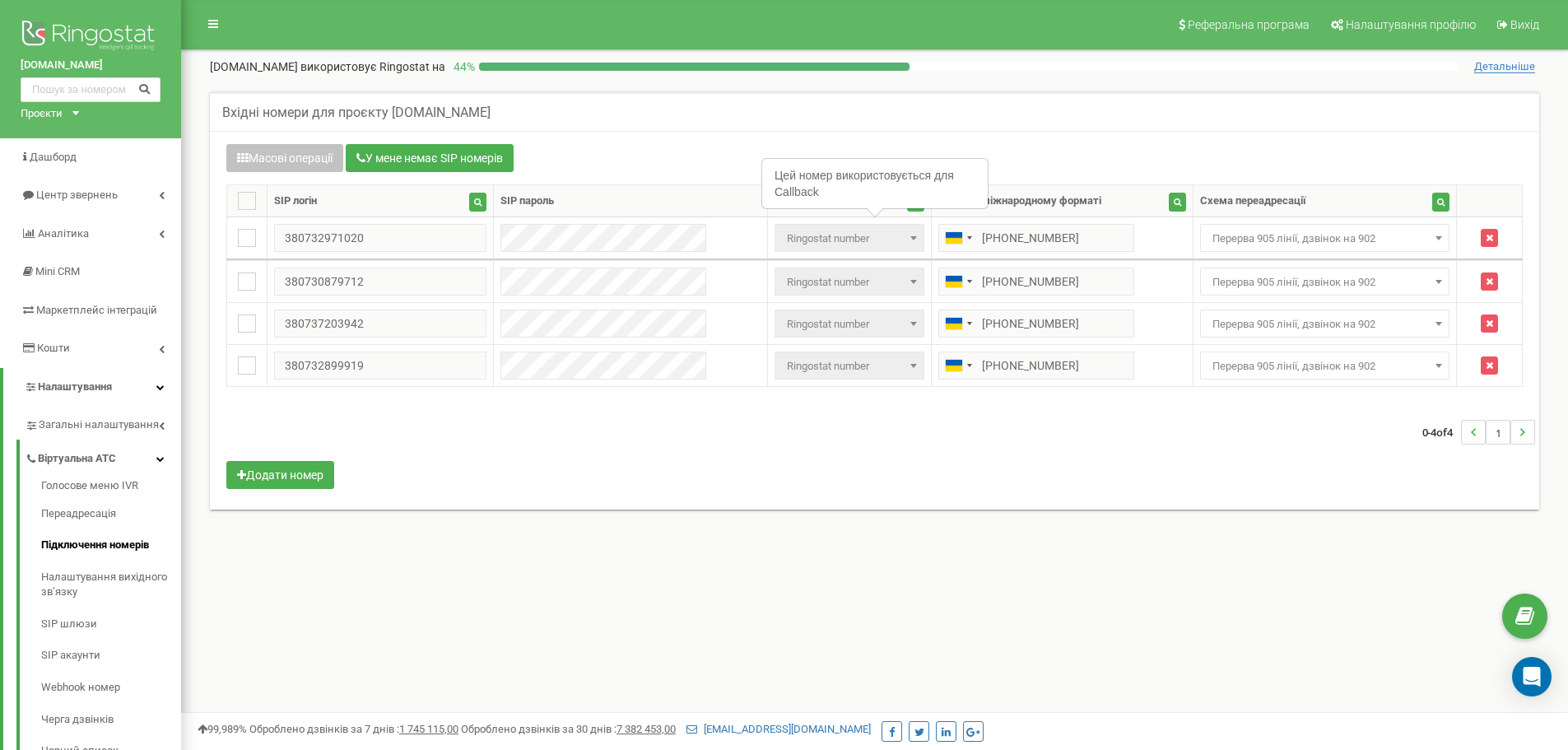
click at [1333, 461] on div "Масові операції У мене немає SIP номерів Налаштування Виберіть налаштування для…" at bounding box center [874, 319] width 1321 height 349
click at [1213, 242] on span "Перерва 905 лінії, дзвінок на 902" at bounding box center [1323, 238] width 241 height 23
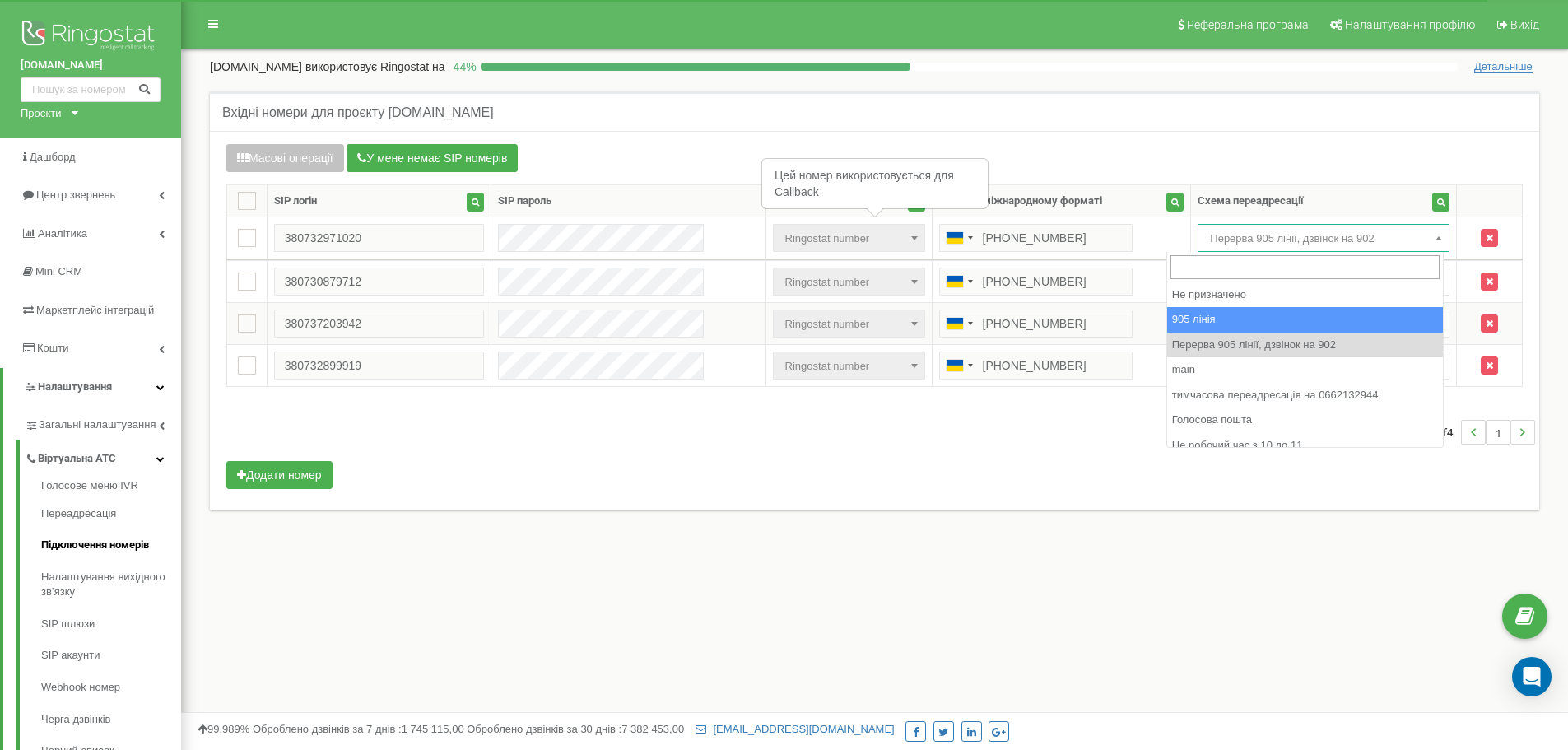
select select "173559"
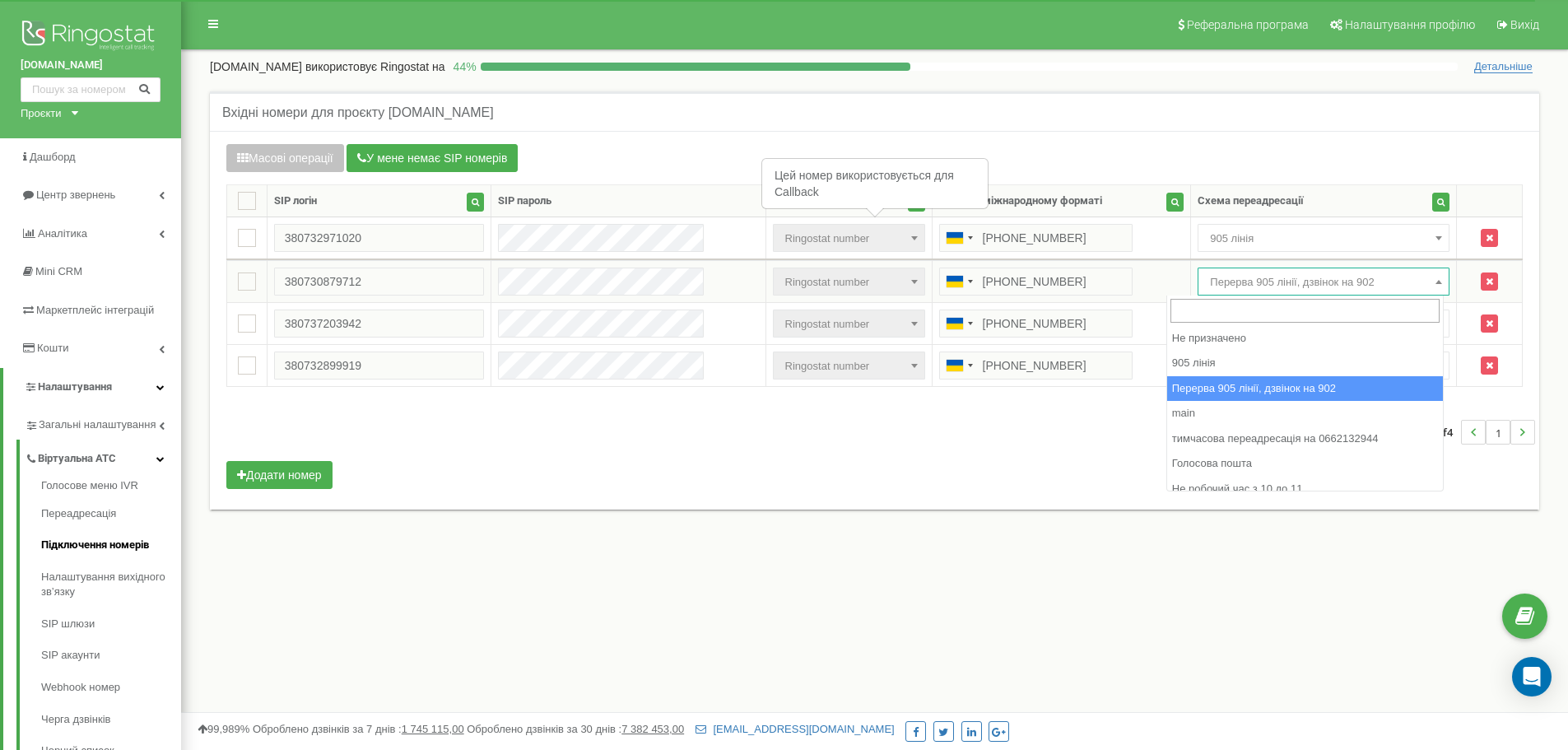
click at [1228, 290] on span "Перерва 905 лінії, дзвінок на 902" at bounding box center [1323, 281] width 241 height 23
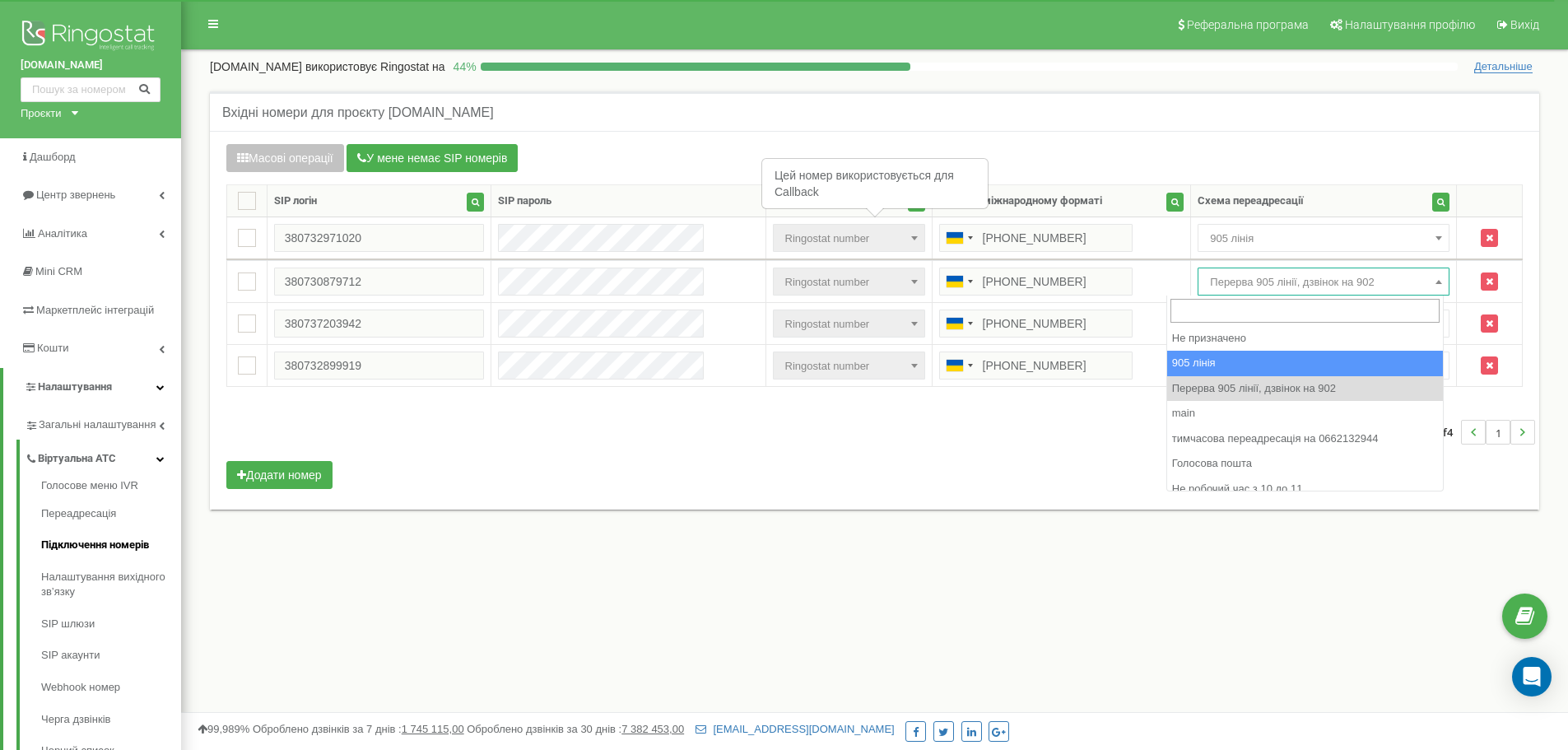
select select "173559"
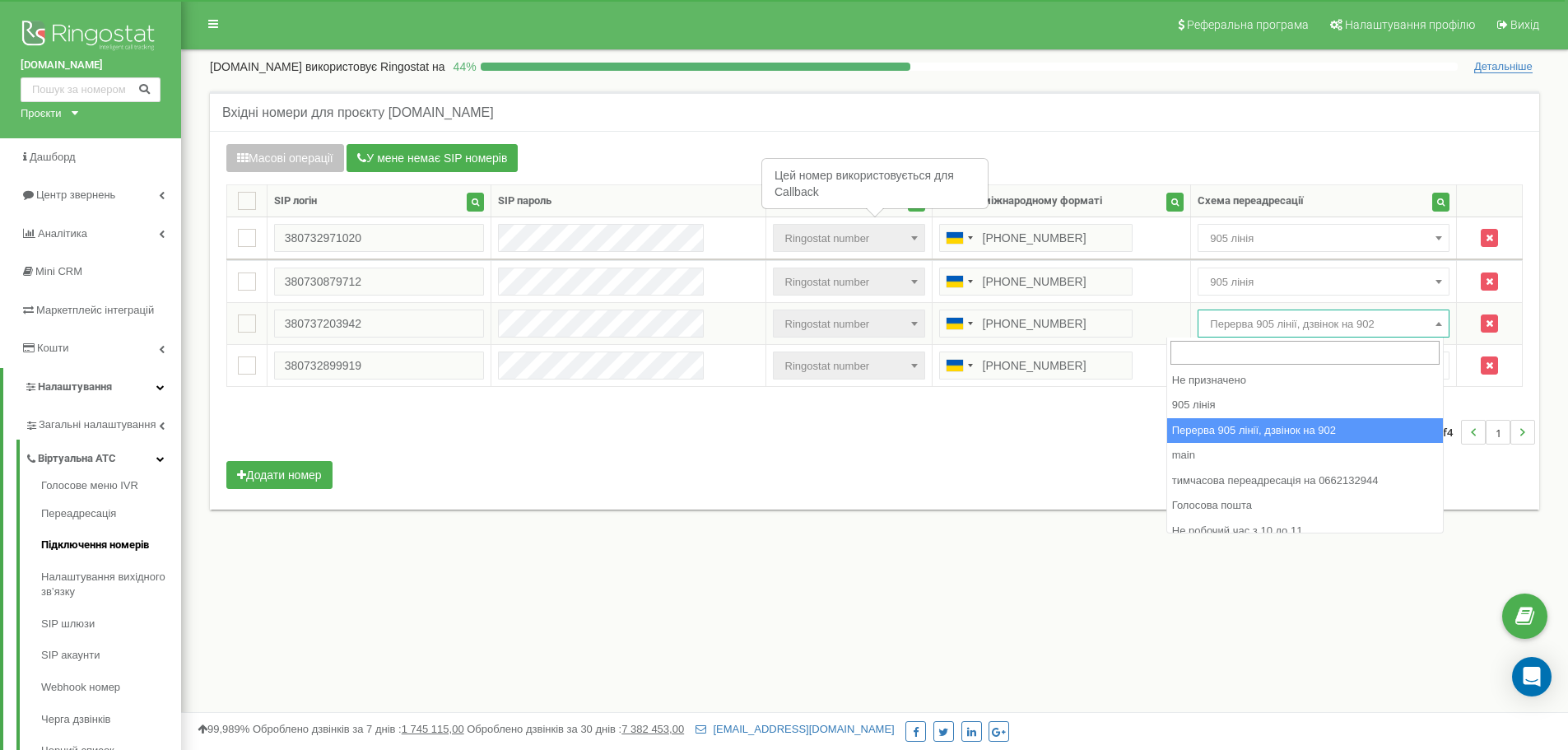
drag, startPoint x: 1243, startPoint y: 321, endPoint x: 1273, endPoint y: 392, distance: 77.1
click at [1243, 323] on span "Перерва 905 лінії, дзвінок на 902" at bounding box center [1323, 323] width 241 height 23
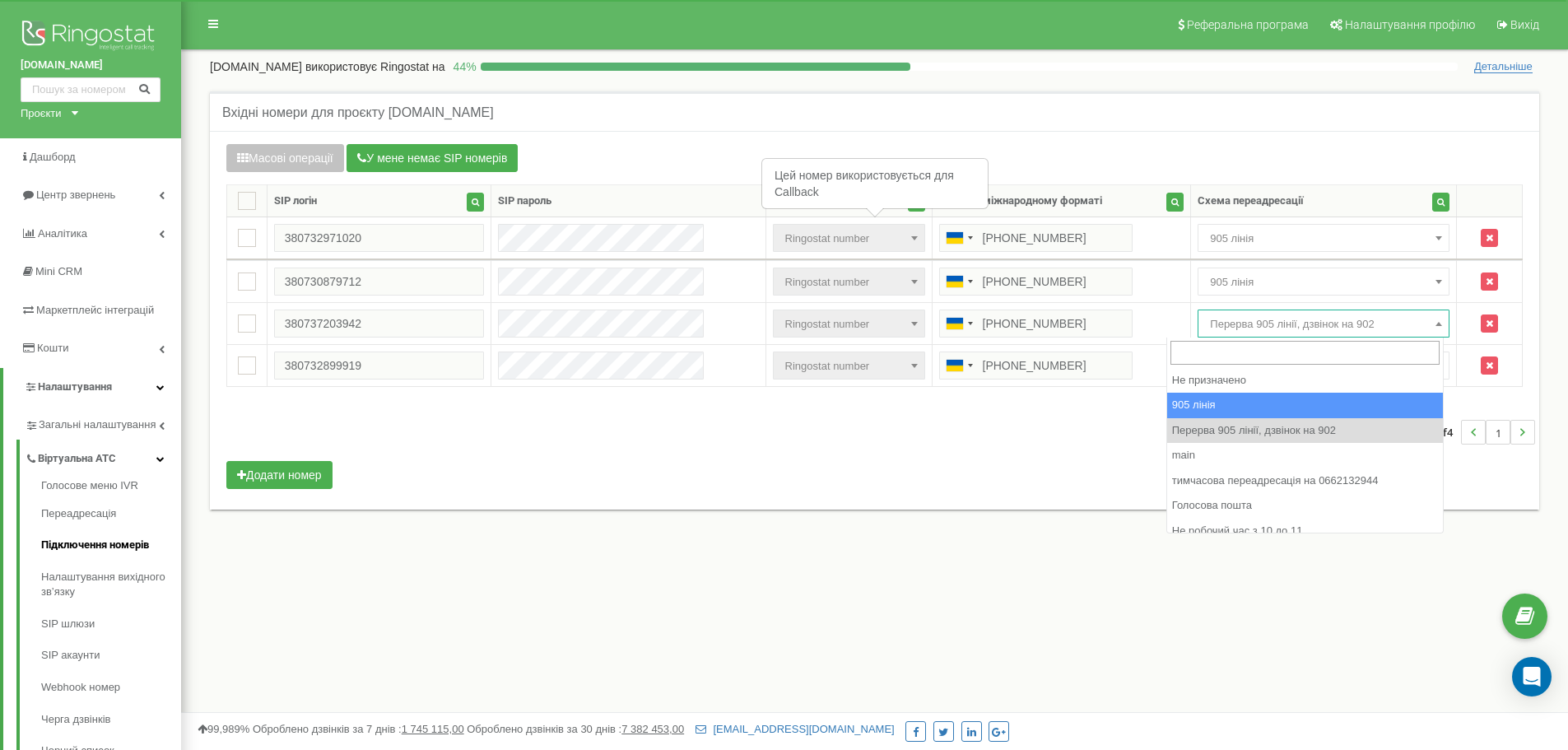
select select "173559"
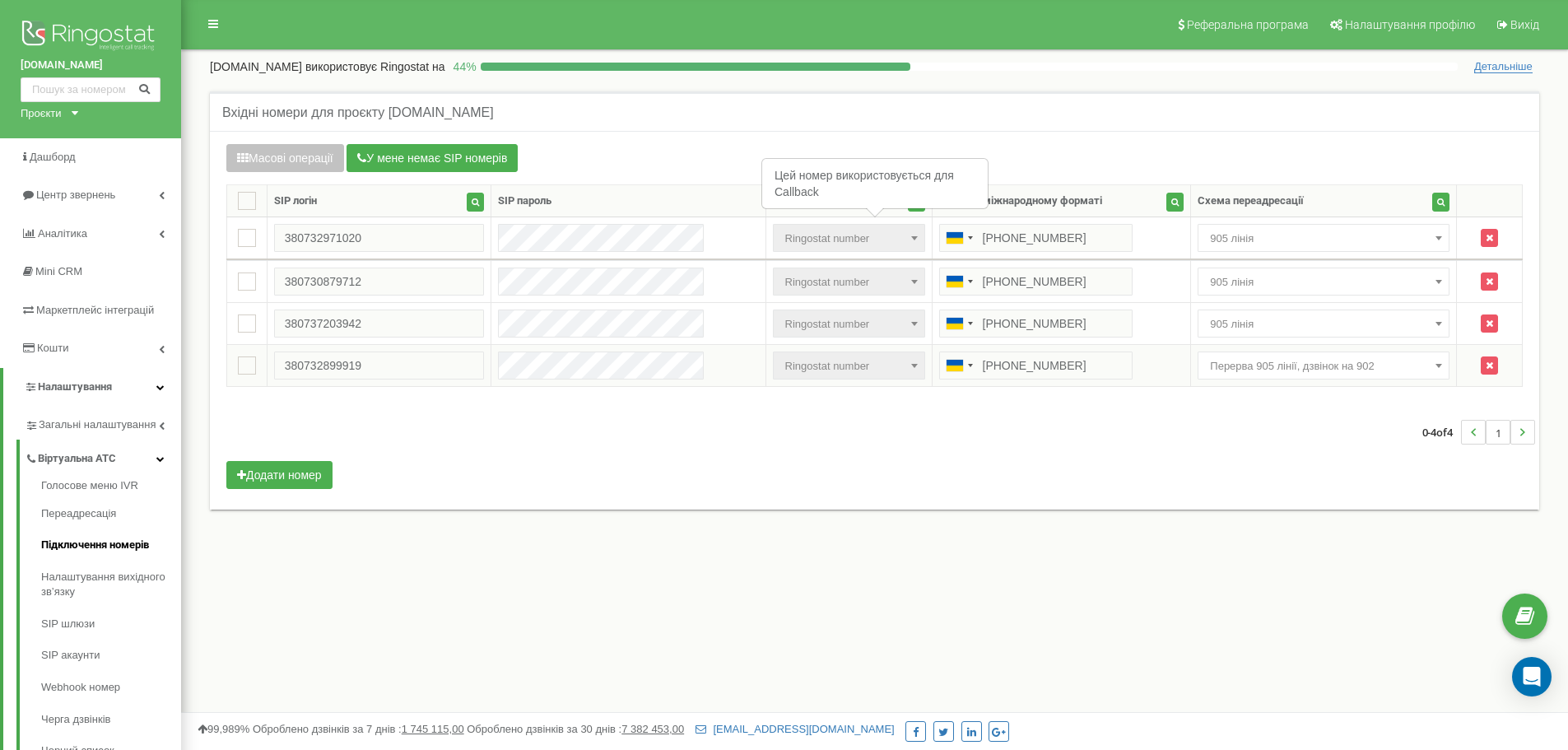
click at [1254, 374] on span "Перерва 905 лінії, дзвінок на 902" at bounding box center [1323, 366] width 241 height 23
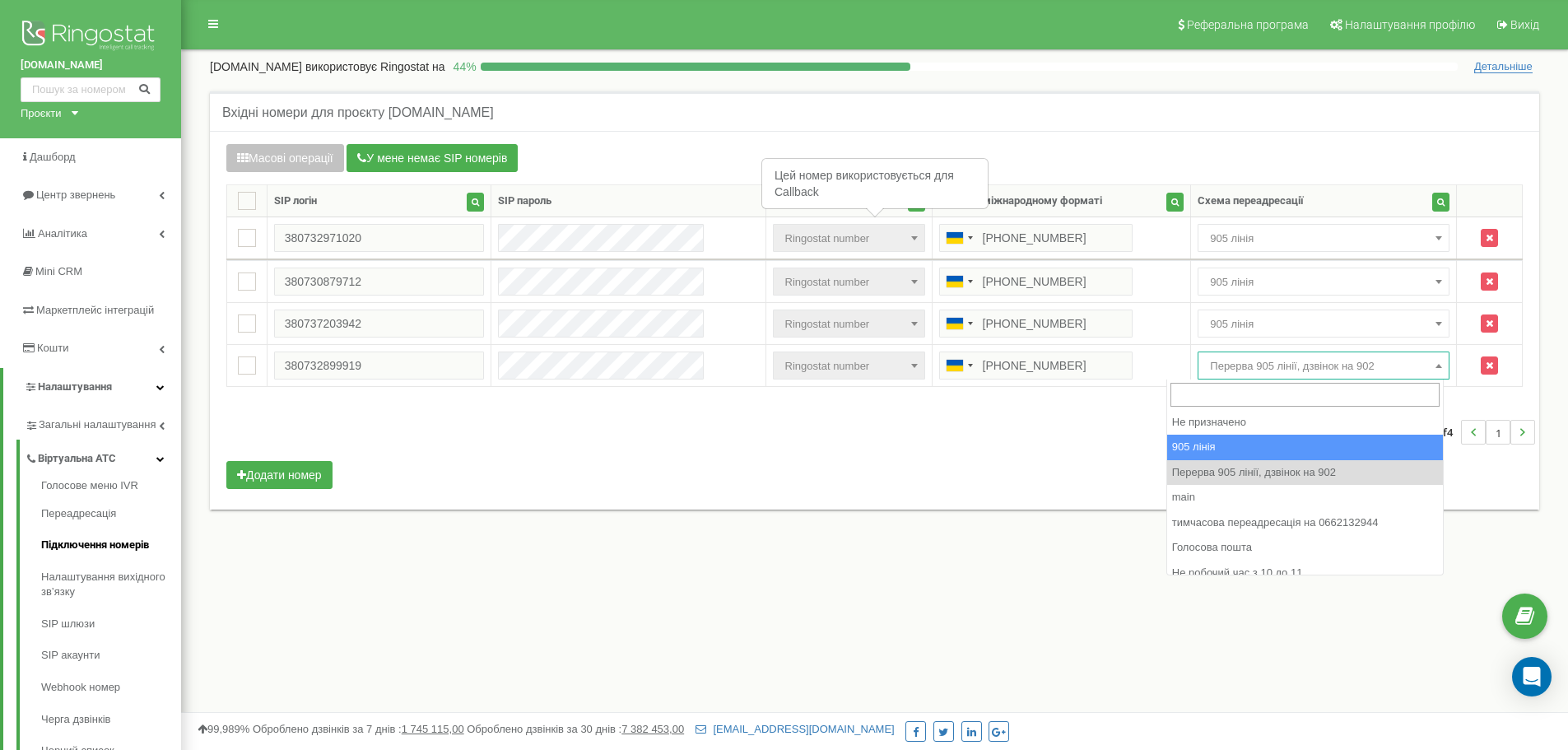
select select "173559"
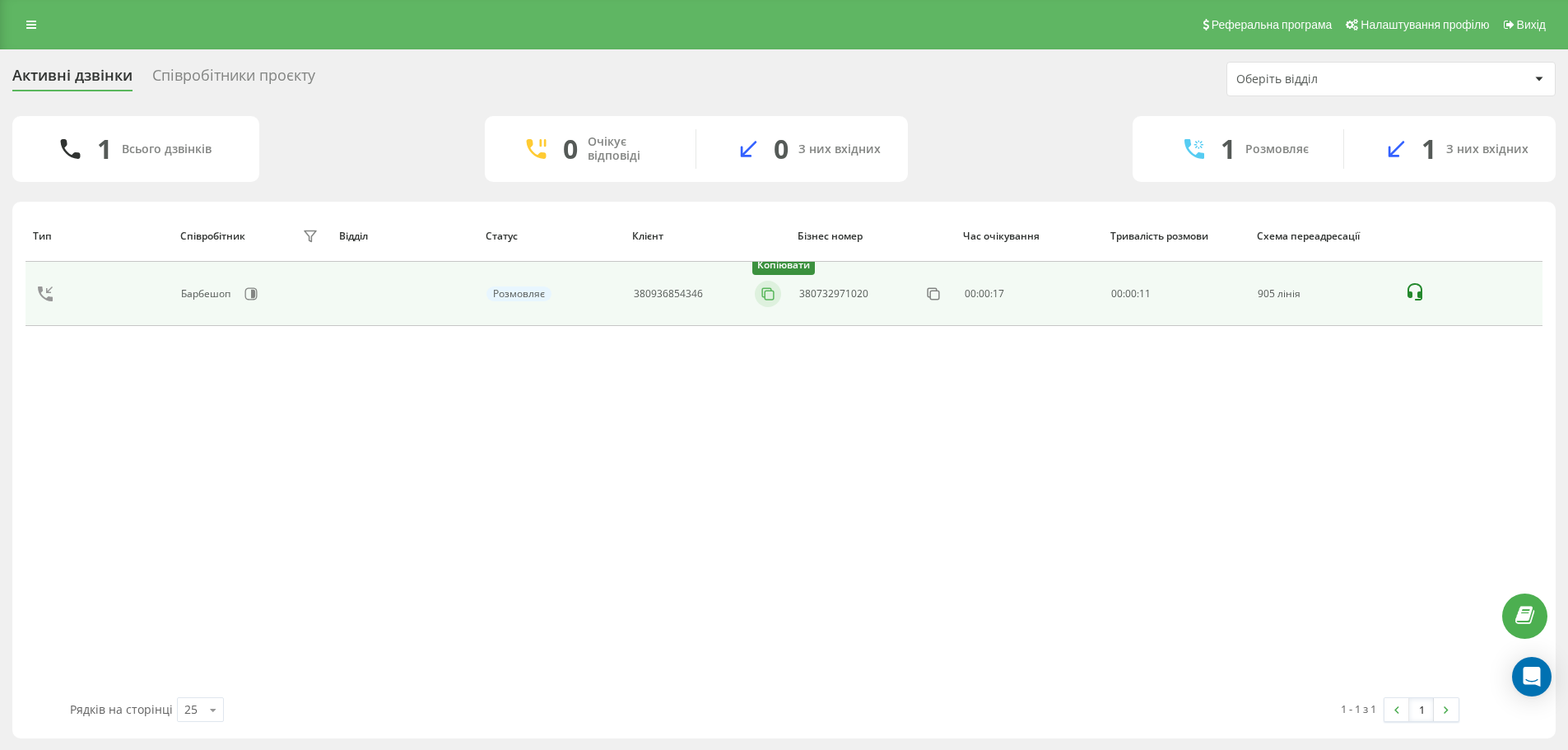
click at [767, 298] on icon at bounding box center [768, 294] width 16 height 16
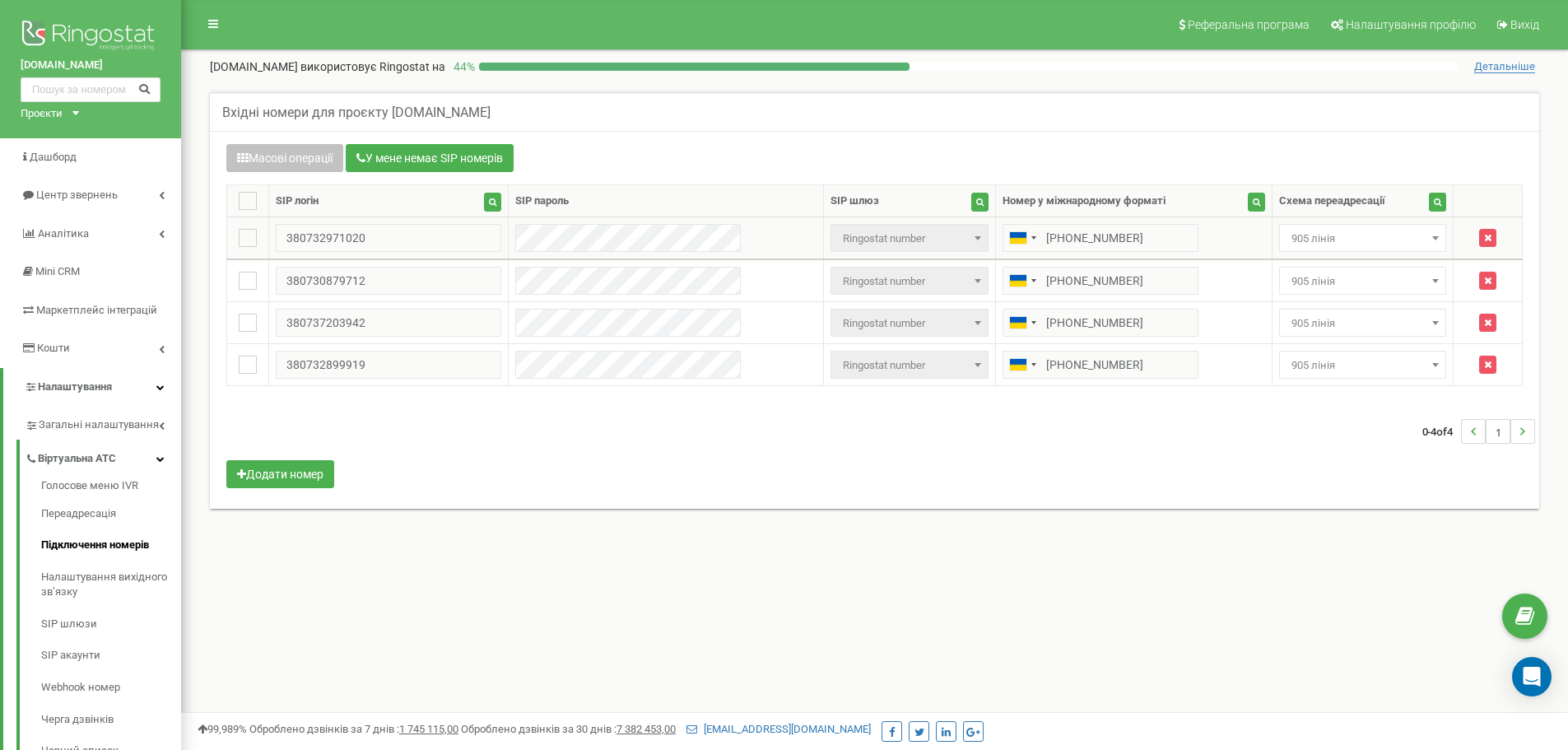
drag, startPoint x: 1386, startPoint y: 226, endPoint x: 1386, endPoint y: 236, distance: 10.0
click at [1386, 226] on span "905 лінія" at bounding box center [1363, 238] width 167 height 28
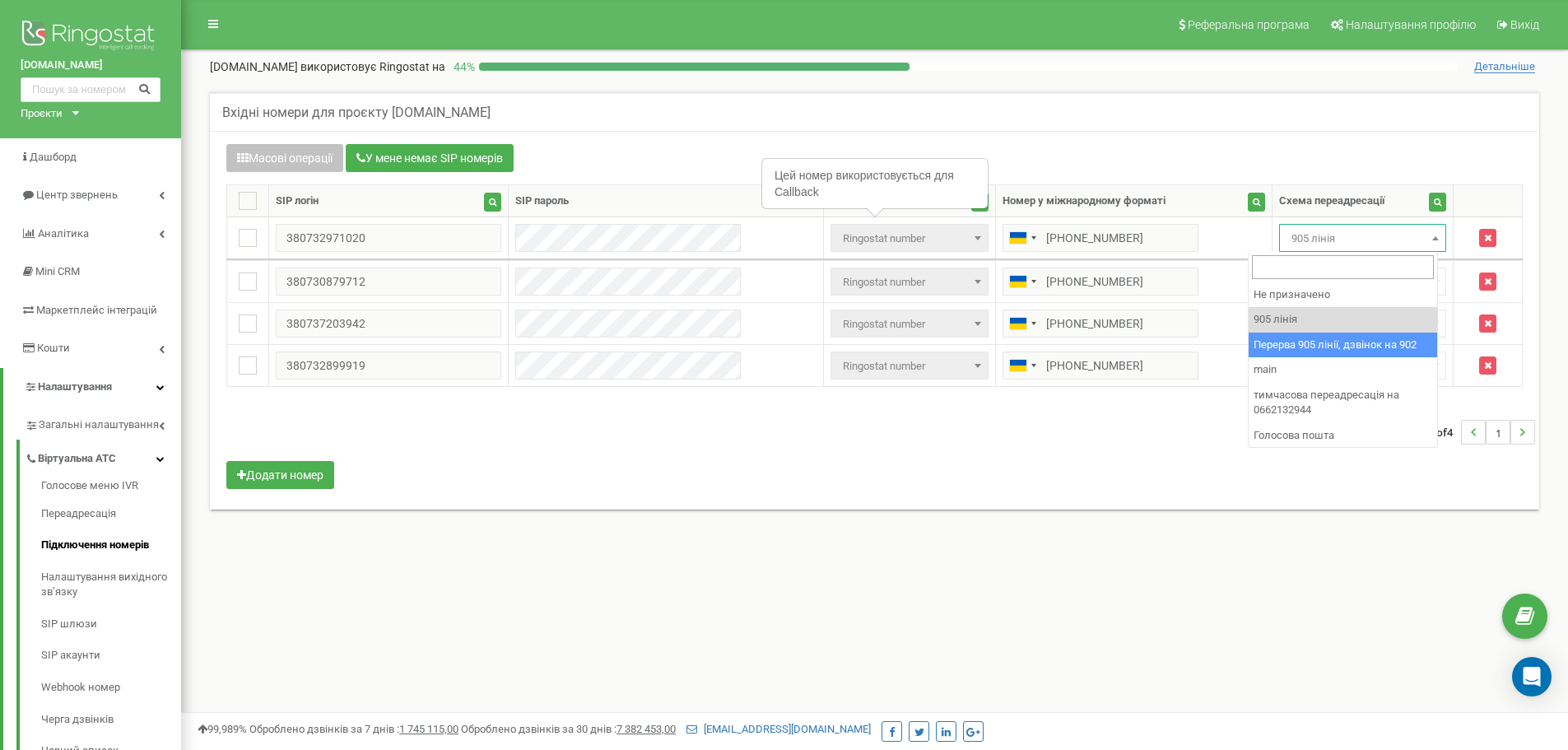
select select "173564"
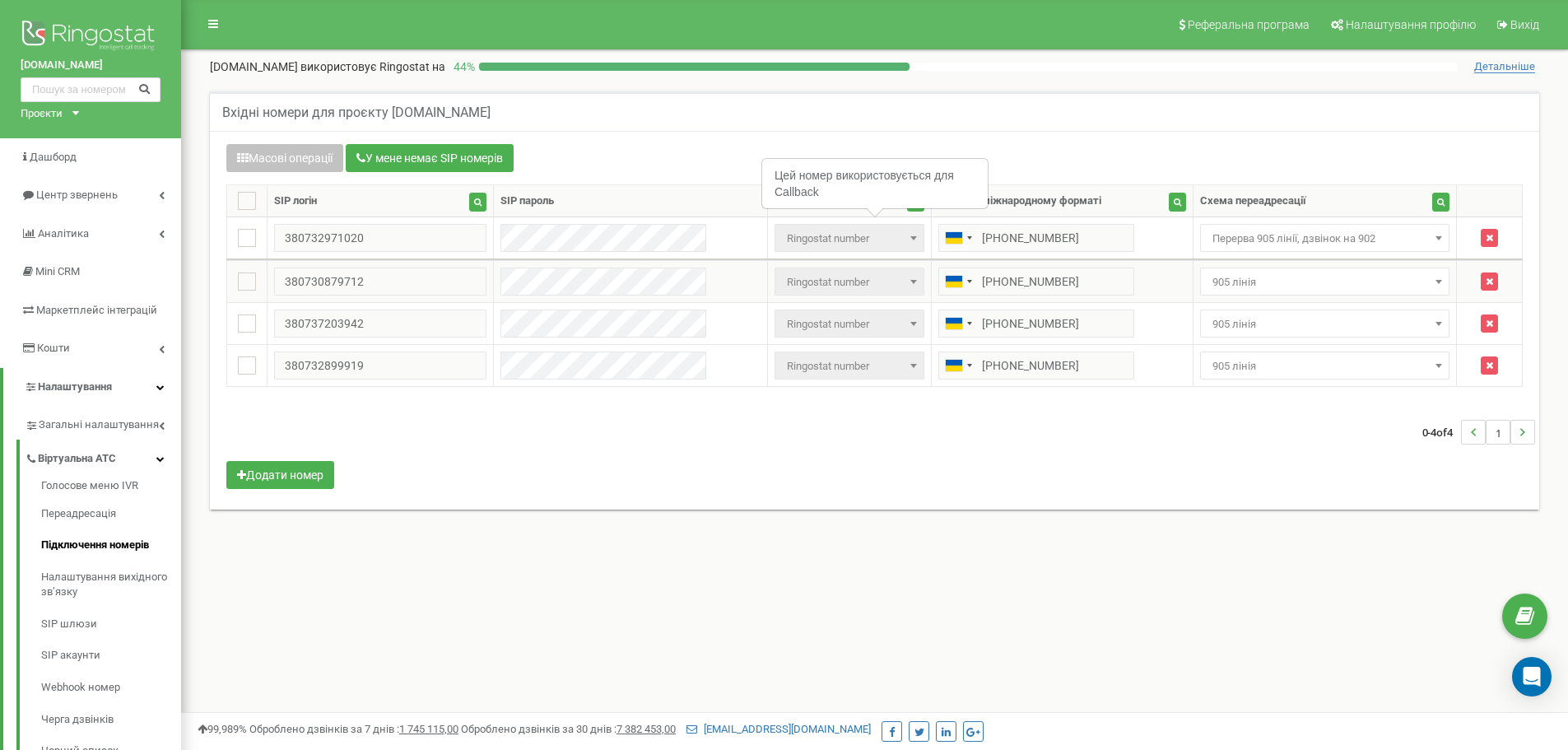
click at [1346, 280] on span "905 лінія" at bounding box center [1325, 281] width 239 height 23
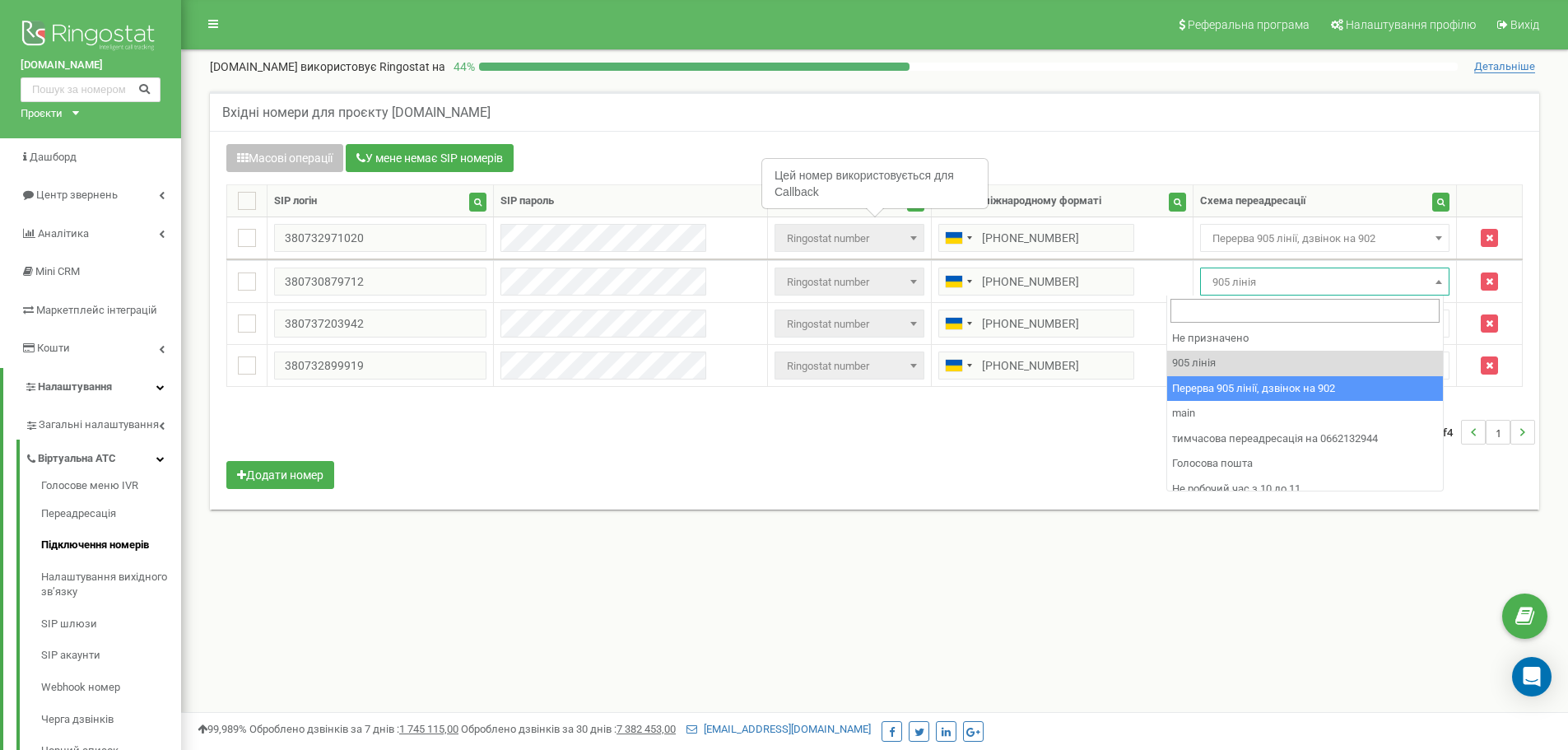
select select "173564"
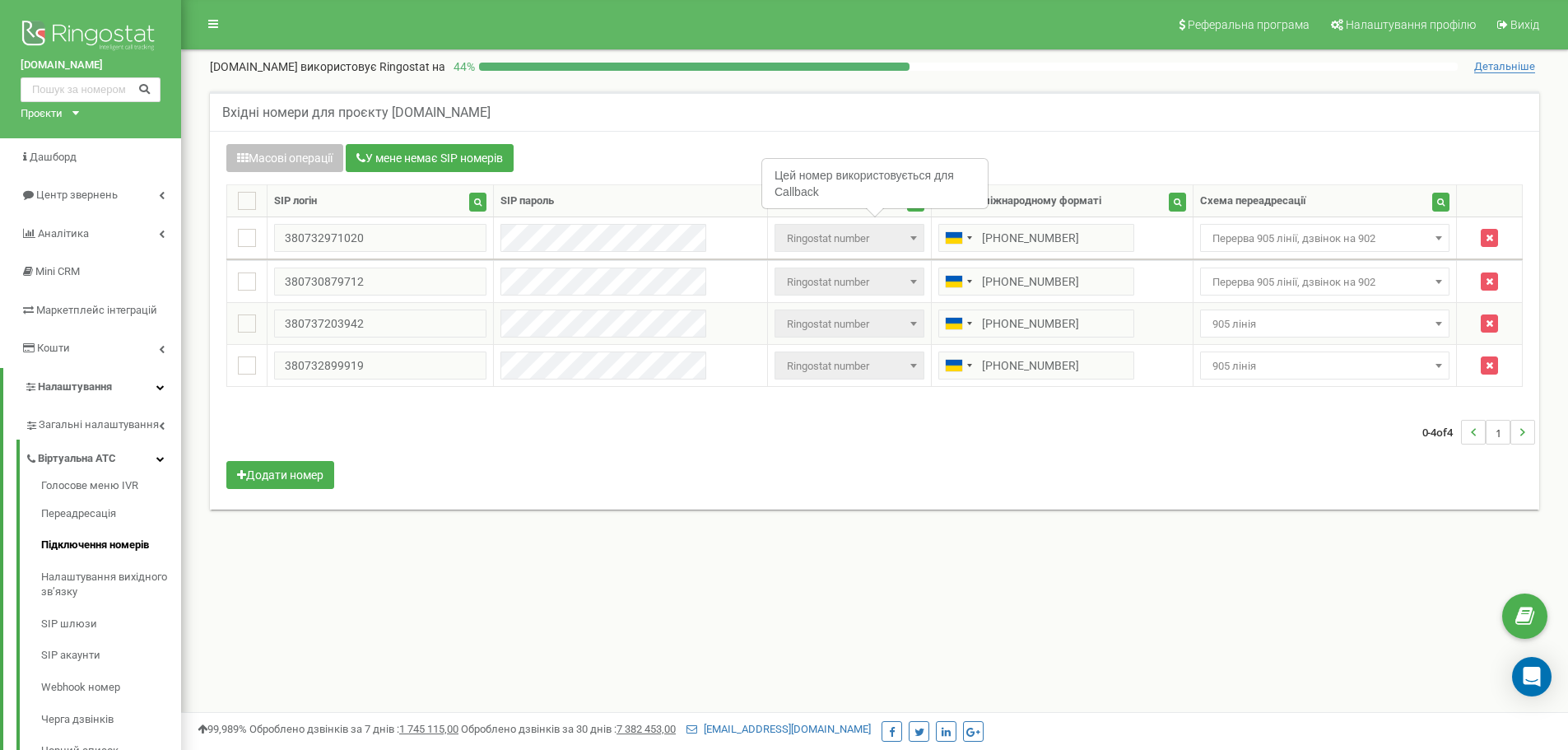
click at [1316, 306] on td "Не призначено 905 лінія Перерва 905 лінії, дзвінок на 902 main тимчасова переад…" at bounding box center [1324, 324] width 264 height 42
click at [1322, 329] on span "905 лінія" at bounding box center [1325, 323] width 239 height 23
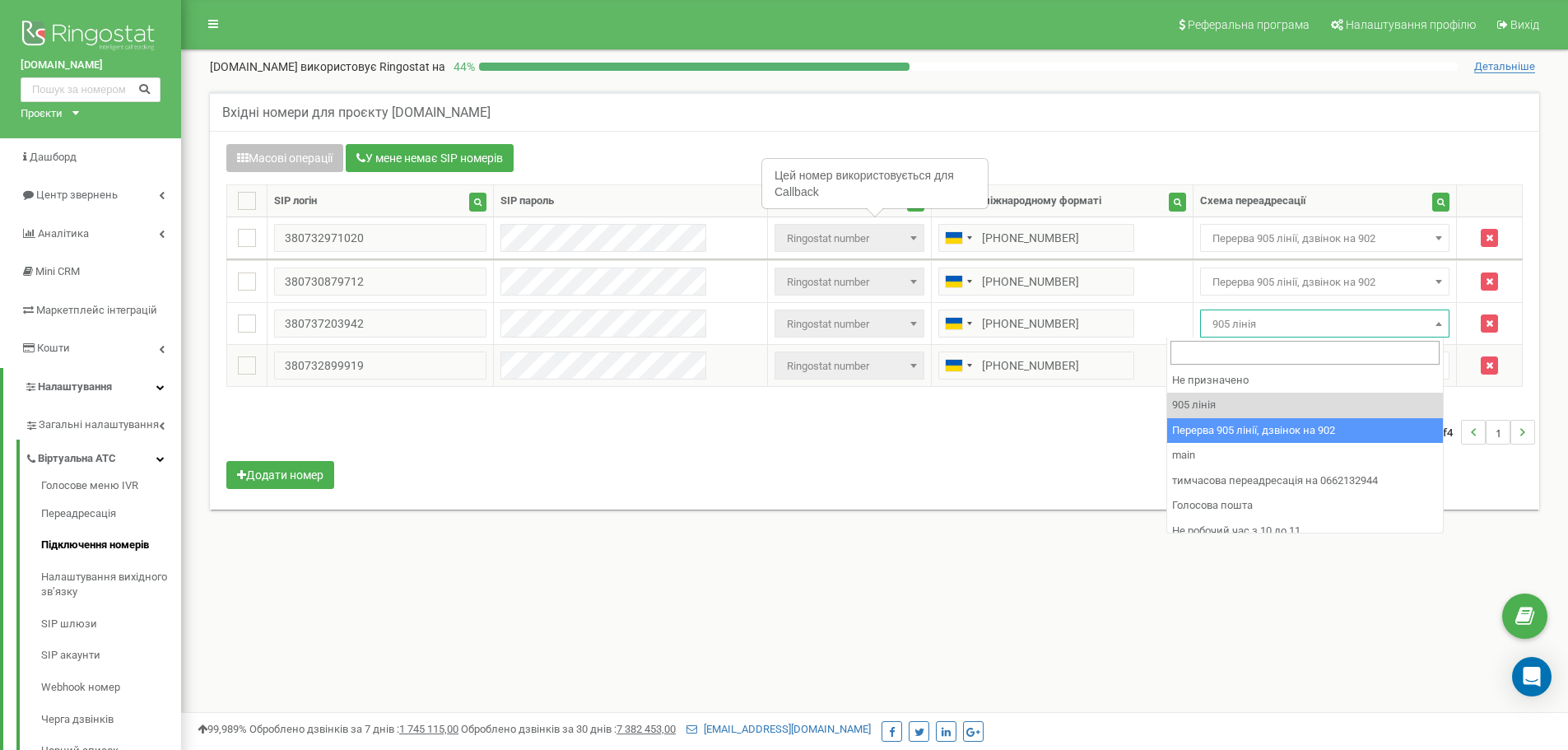
select select "173564"
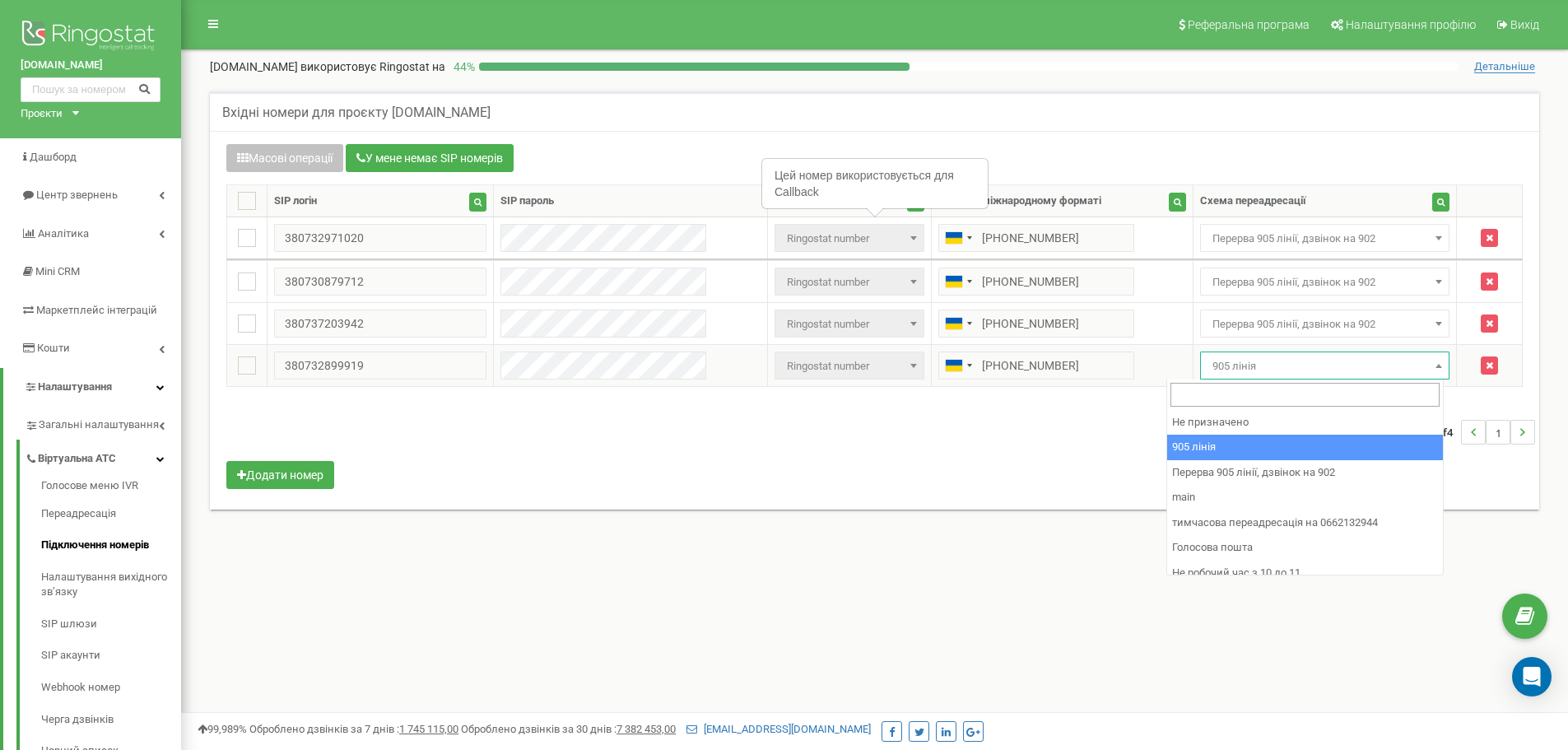
click at [1332, 362] on span "905 лінія" at bounding box center [1325, 366] width 239 height 23
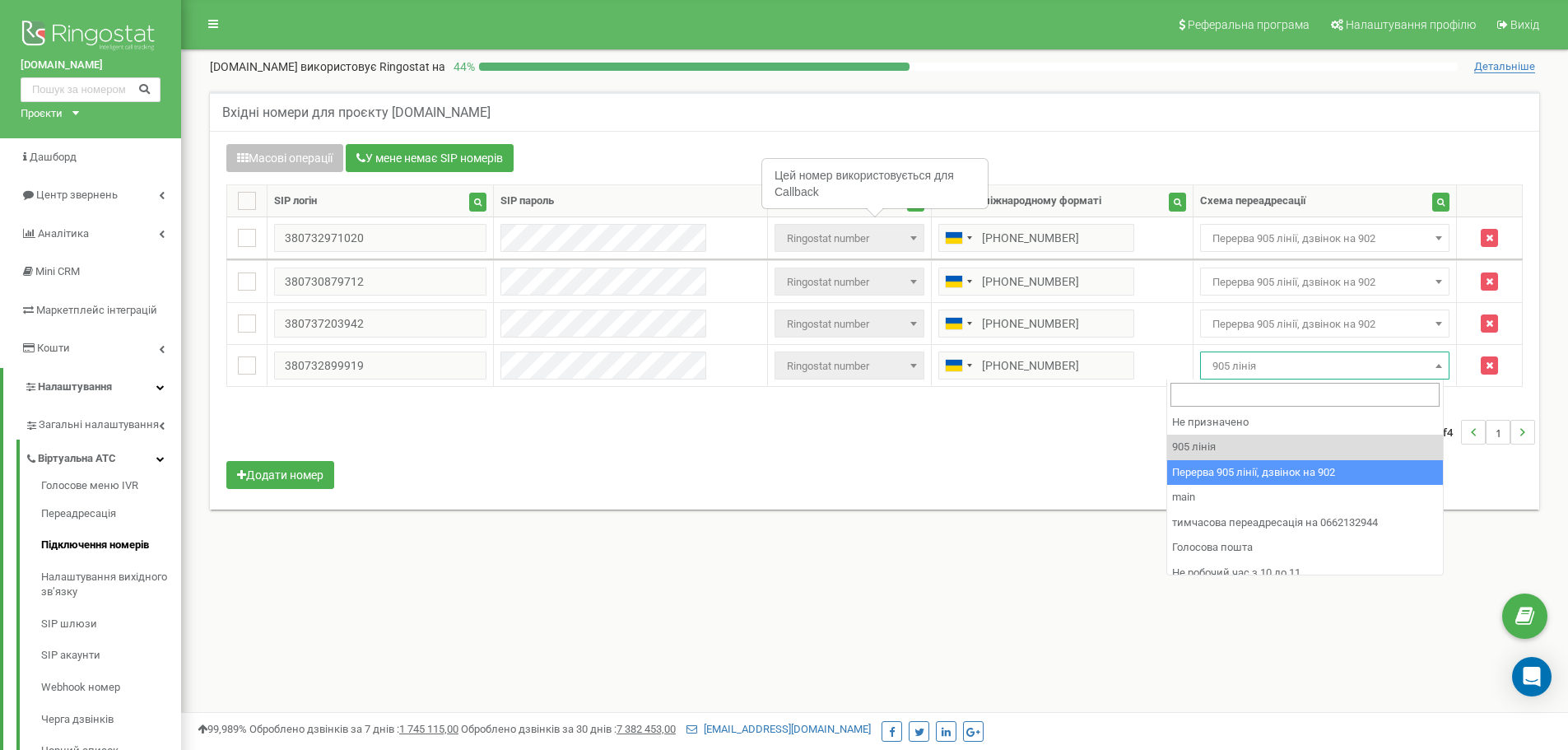
select select "173564"
